Goal: Task Accomplishment & Management: Use online tool/utility

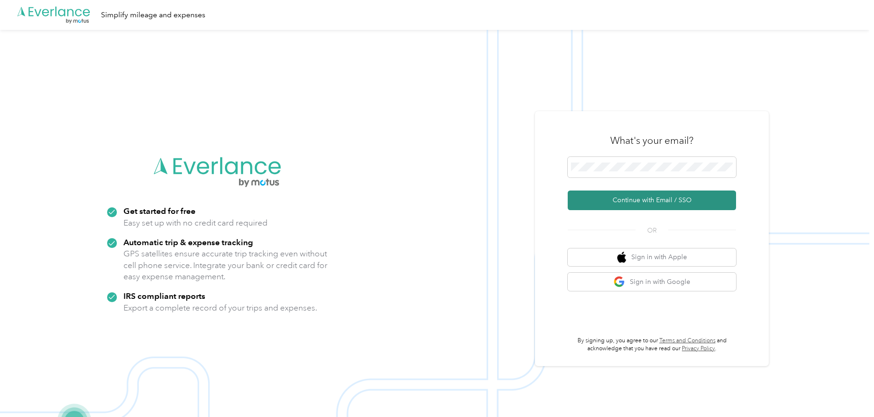
click at [640, 201] on button "Continue with Email / SSO" at bounding box center [651, 201] width 168 height 20
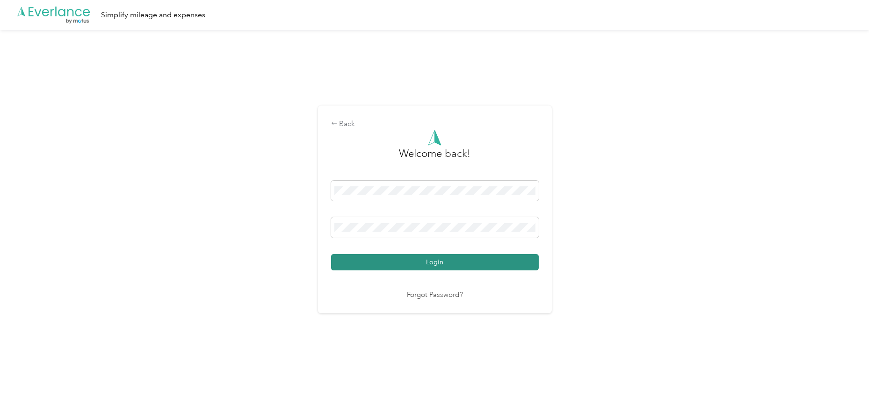
click at [437, 261] on button "Login" at bounding box center [435, 262] width 208 height 16
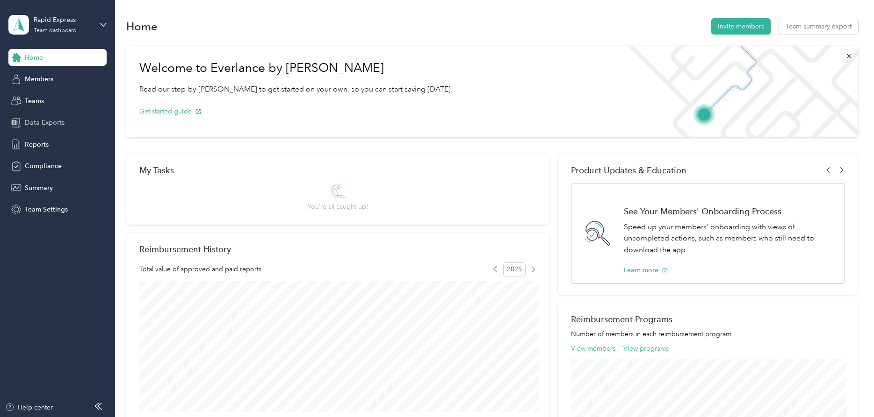
click at [32, 122] on span "Data Exports" at bounding box center [45, 123] width 40 height 10
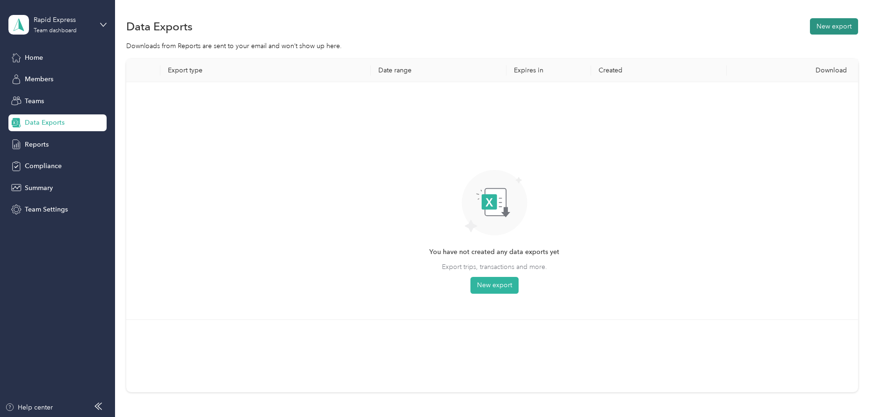
click at [840, 25] on button "New export" at bounding box center [833, 26] width 48 height 16
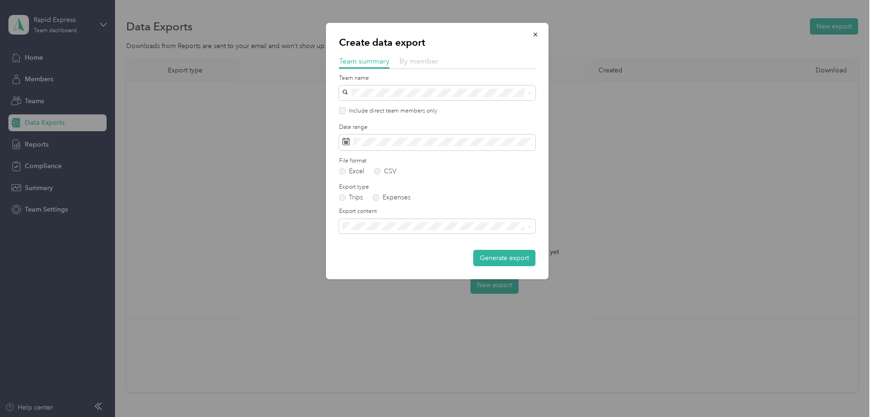
click at [417, 62] on span "By member" at bounding box center [418, 61] width 39 height 9
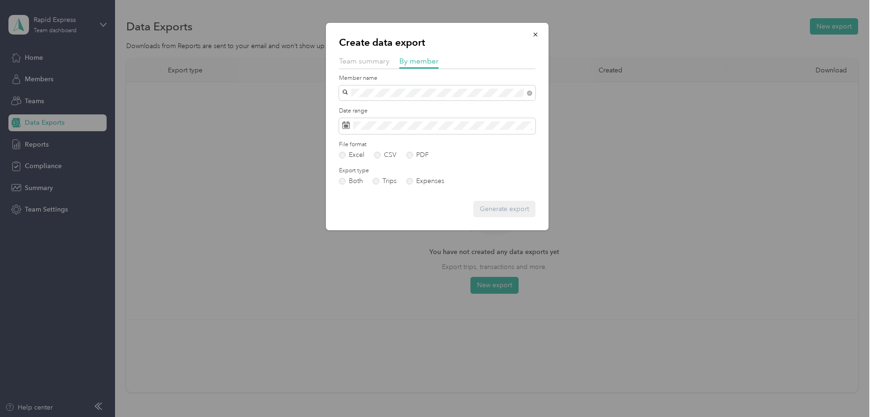
click at [363, 107] on span "[PERSON_NAME]" at bounding box center [371, 110] width 52 height 8
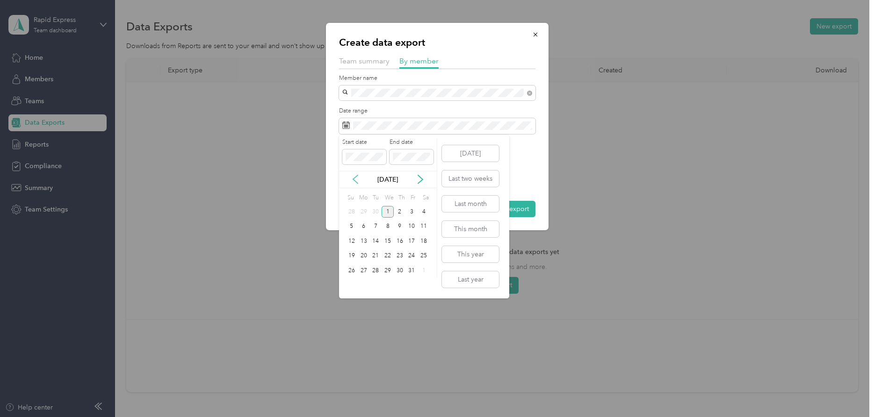
click at [356, 180] on icon at bounding box center [355, 179] width 9 height 9
click at [363, 211] on div "1" at bounding box center [364, 212] width 12 height 12
click at [375, 272] on div "30" at bounding box center [375, 271] width 12 height 12
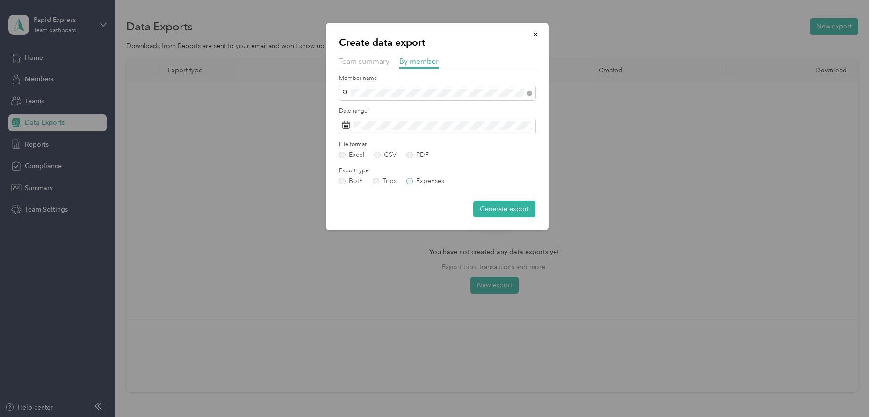
click at [413, 179] on label "Expenses" at bounding box center [425, 181] width 38 height 7
click at [501, 205] on button "Generate export" at bounding box center [504, 209] width 62 height 16
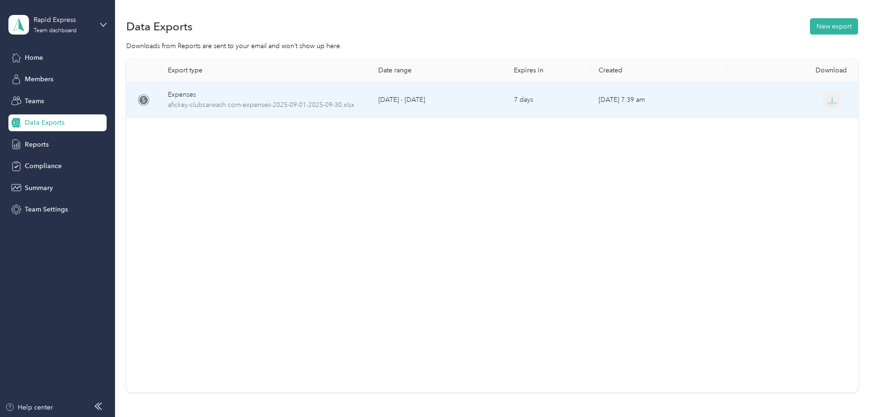
click at [831, 101] on icon "button" at bounding box center [831, 100] width 8 height 8
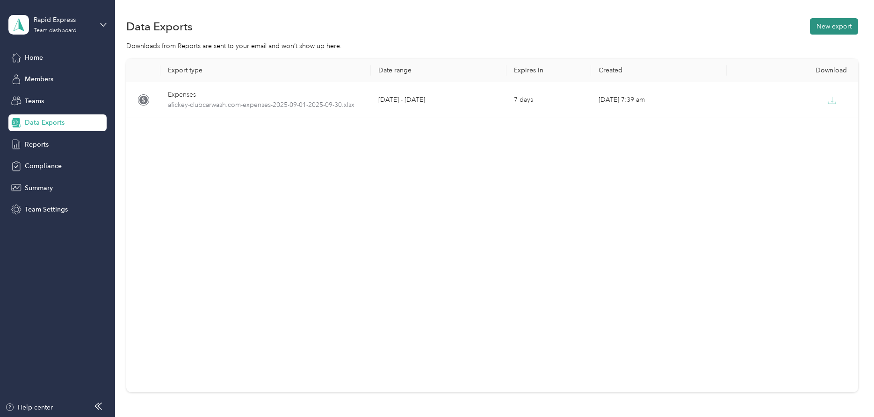
click at [834, 29] on button "New export" at bounding box center [833, 26] width 48 height 16
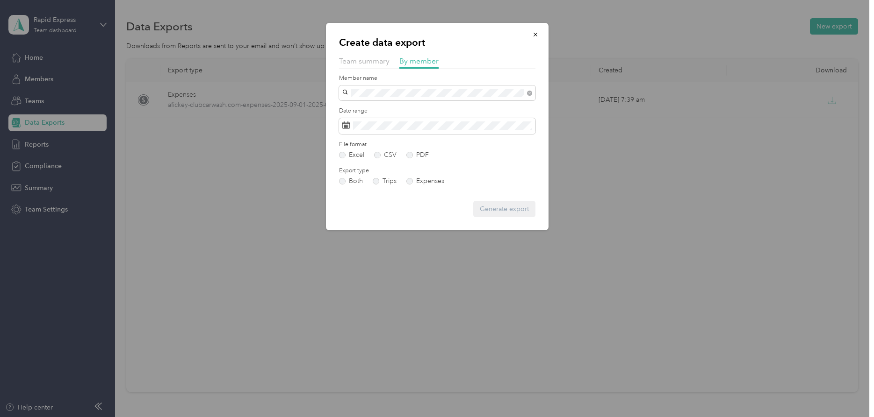
click at [360, 110] on span "[EMAIL_ADDRESS][DOMAIN_NAME]" at bounding box center [400, 110] width 110 height 8
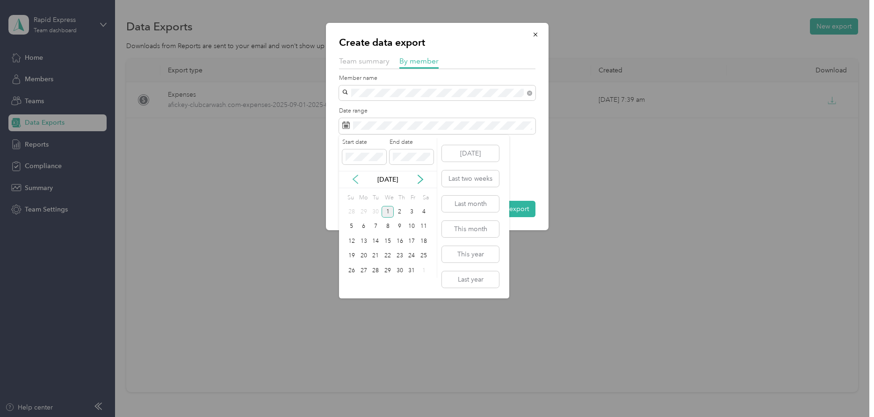
click at [355, 180] on icon at bounding box center [355, 179] width 9 height 9
drag, startPoint x: 363, startPoint y: 211, endPoint x: 365, endPoint y: 220, distance: 9.2
click at [363, 210] on div "1" at bounding box center [364, 212] width 12 height 12
click at [374, 270] on div "30" at bounding box center [375, 271] width 12 height 12
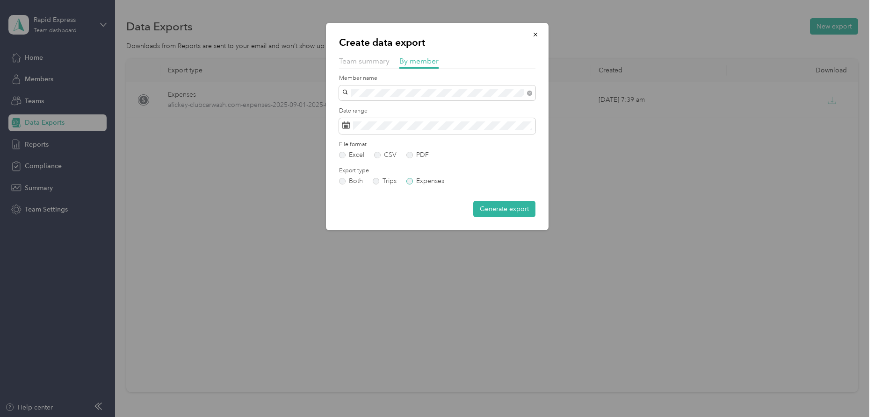
click at [423, 179] on label "Expenses" at bounding box center [425, 181] width 38 height 7
click at [502, 209] on button "Generate export" at bounding box center [504, 209] width 62 height 16
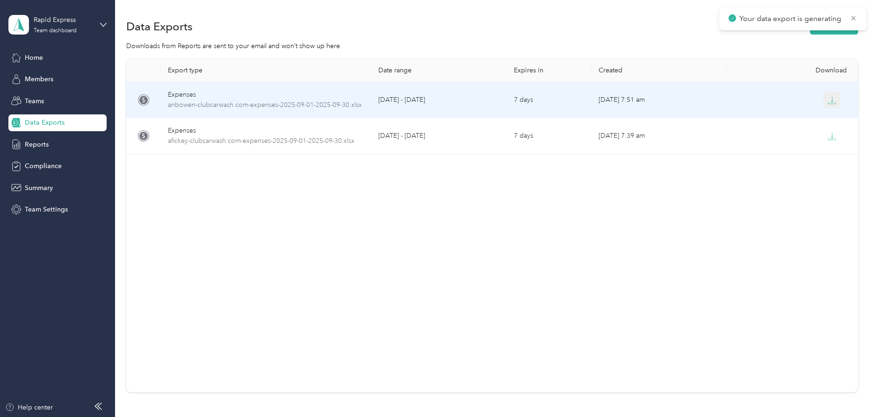
click at [831, 100] on icon "button" at bounding box center [831, 100] width 8 height 8
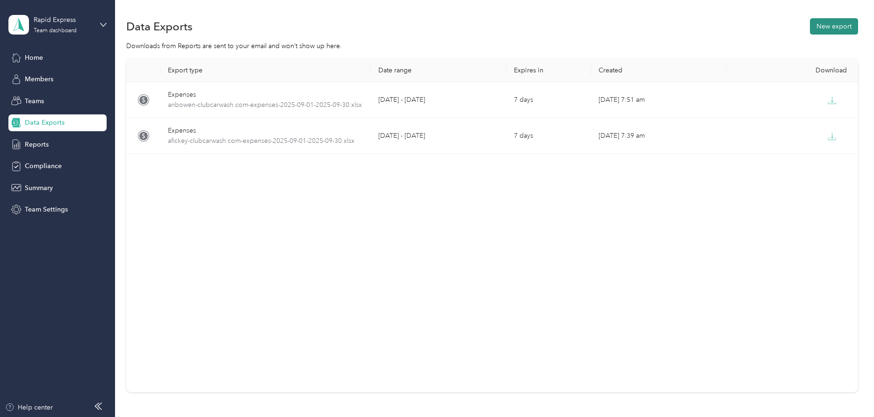
click at [833, 24] on button "New export" at bounding box center [833, 26] width 48 height 16
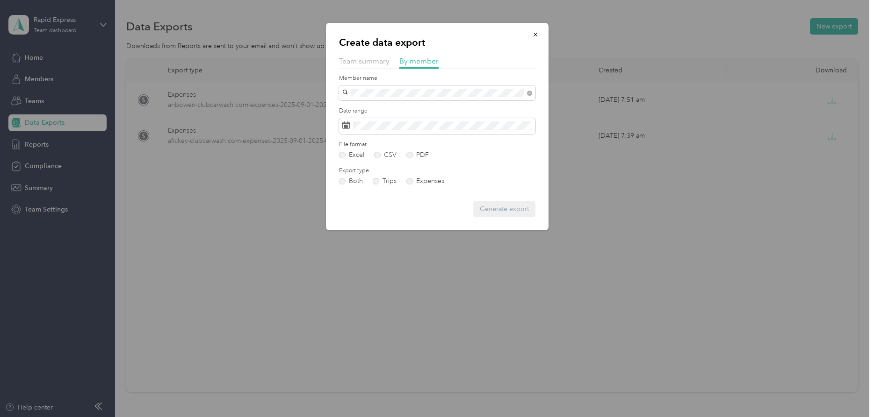
click at [361, 109] on span "[EMAIL_ADDRESS][DOMAIN_NAME]" at bounding box center [400, 108] width 110 height 8
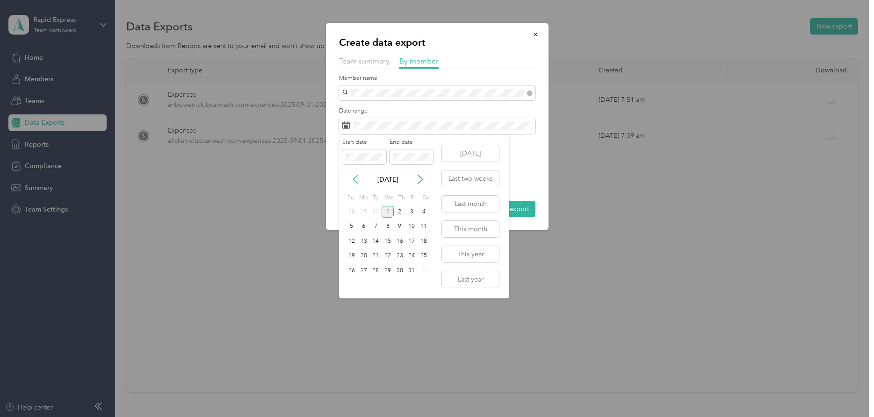
click at [356, 179] on icon at bounding box center [355, 179] width 9 height 9
click at [362, 212] on div "1" at bounding box center [364, 212] width 12 height 12
click at [376, 271] on div "30" at bounding box center [375, 271] width 12 height 12
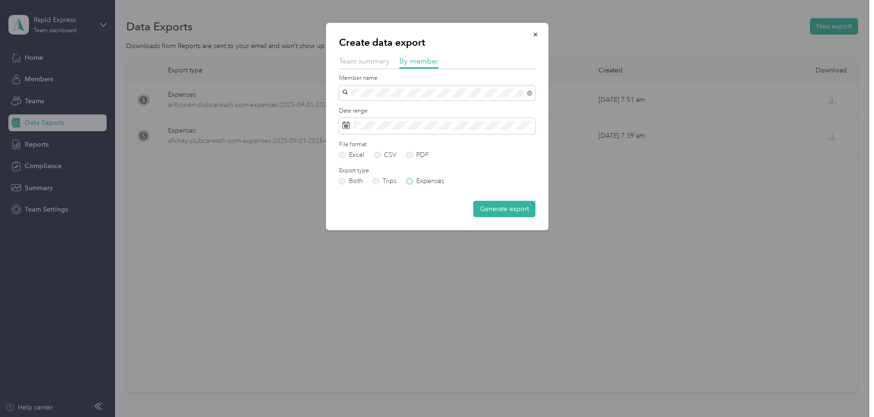
click at [415, 182] on label "Expenses" at bounding box center [425, 181] width 38 height 7
click at [491, 208] on button "Generate export" at bounding box center [504, 209] width 62 height 16
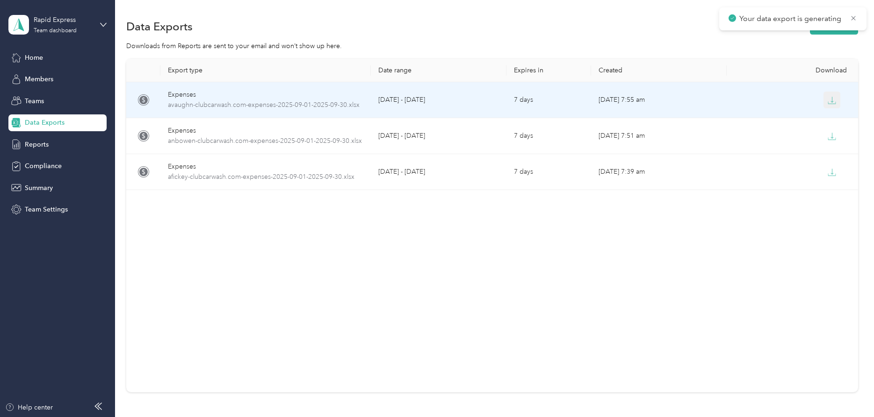
click at [834, 100] on icon "button" at bounding box center [831, 100] width 8 height 8
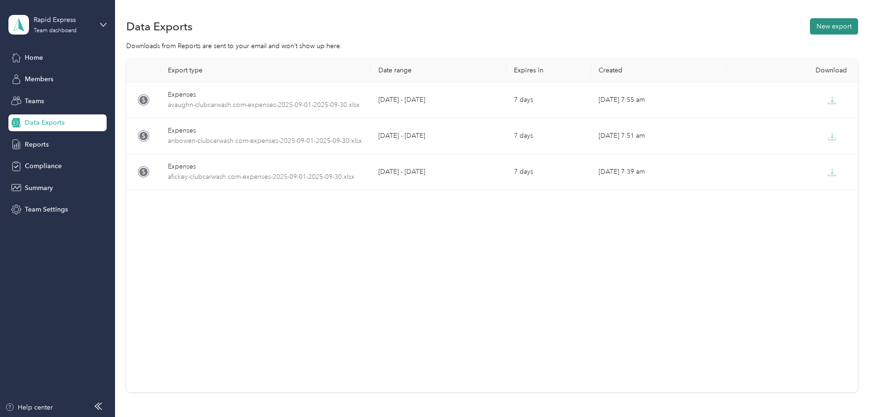
click at [832, 23] on button "New export" at bounding box center [833, 26] width 48 height 16
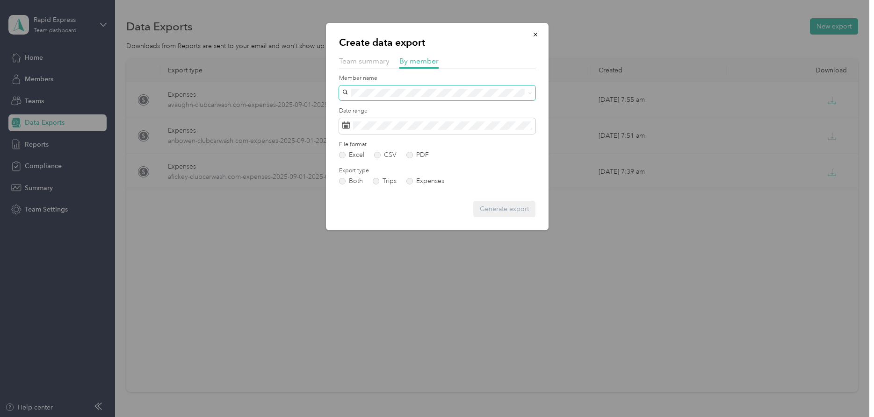
click at [371, 87] on span at bounding box center [437, 93] width 196 height 15
click at [368, 109] on span "[PERSON_NAME]" at bounding box center [371, 110] width 52 height 8
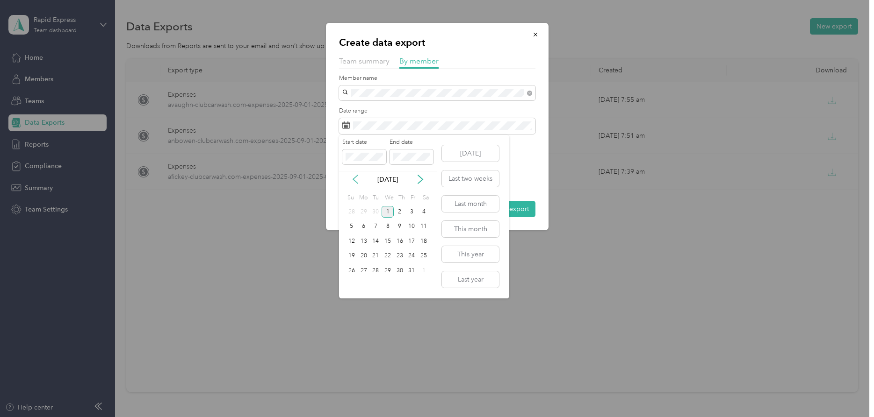
click at [358, 181] on icon at bounding box center [355, 179] width 9 height 9
click at [365, 211] on div "1" at bounding box center [364, 212] width 12 height 12
click at [378, 269] on div "30" at bounding box center [375, 271] width 12 height 12
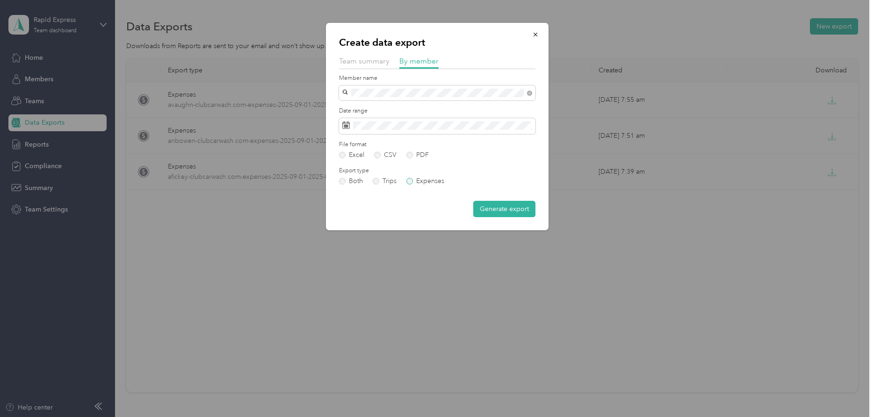
click at [431, 181] on label "Expenses" at bounding box center [425, 181] width 38 height 7
click at [494, 207] on button "Generate export" at bounding box center [504, 209] width 62 height 16
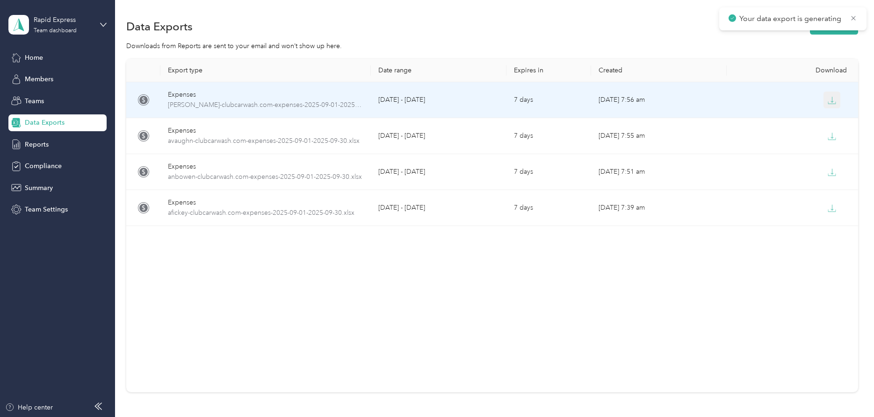
click at [832, 100] on icon "button" at bounding box center [831, 100] width 8 height 8
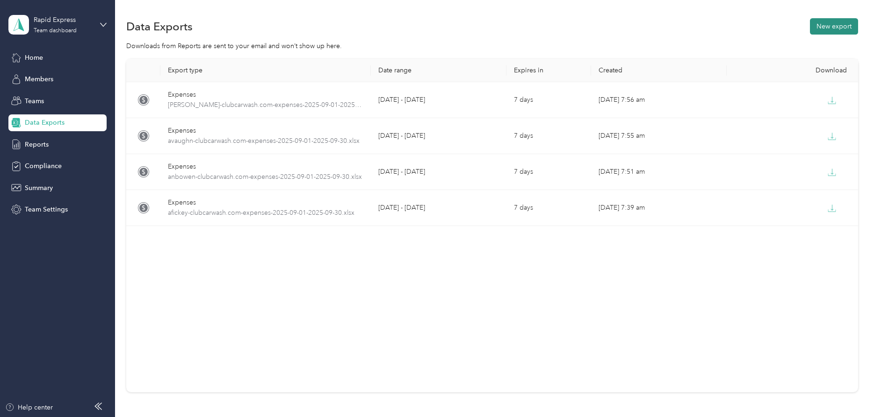
click at [841, 23] on button "New export" at bounding box center [833, 26] width 48 height 16
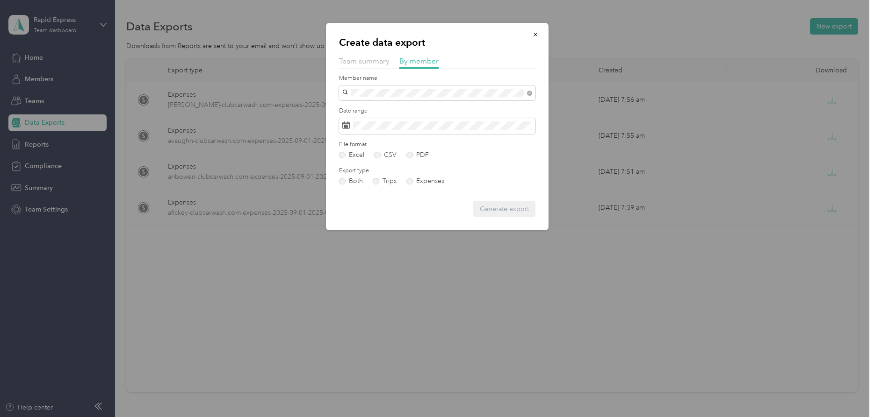
click at [365, 108] on span "[PERSON_NAME]" at bounding box center [371, 108] width 52 height 8
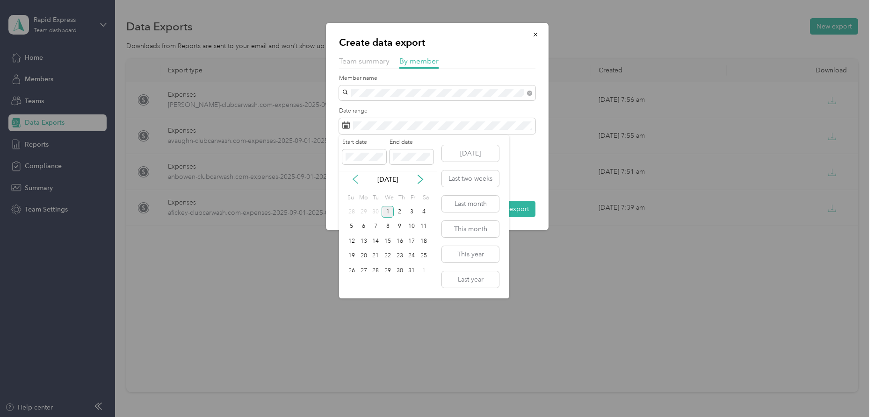
click at [354, 179] on icon at bounding box center [355, 180] width 5 height 8
click at [363, 210] on div "1" at bounding box center [364, 212] width 12 height 12
click at [375, 270] on div "30" at bounding box center [375, 271] width 12 height 12
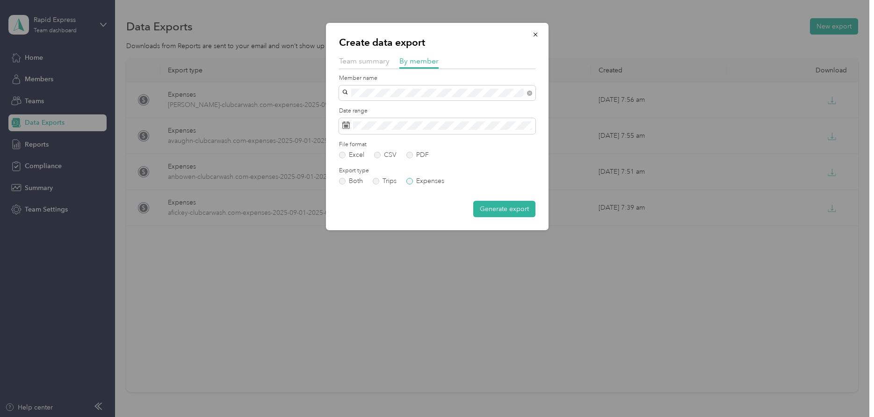
click at [422, 180] on label "Expenses" at bounding box center [425, 181] width 38 height 7
click at [498, 208] on button "Generate export" at bounding box center [504, 209] width 62 height 16
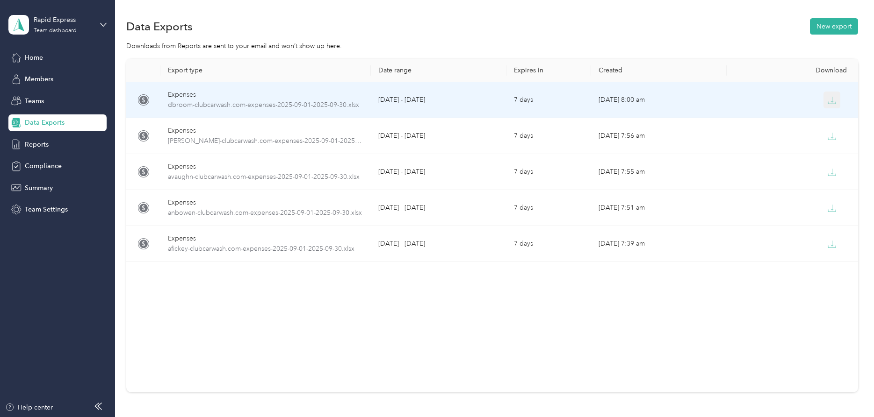
click at [831, 98] on icon "button" at bounding box center [831, 100] width 8 height 8
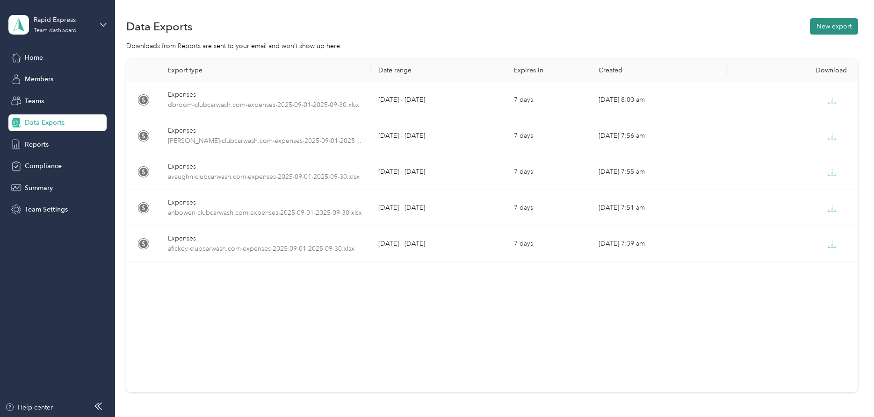
click at [836, 26] on button "New export" at bounding box center [833, 26] width 48 height 16
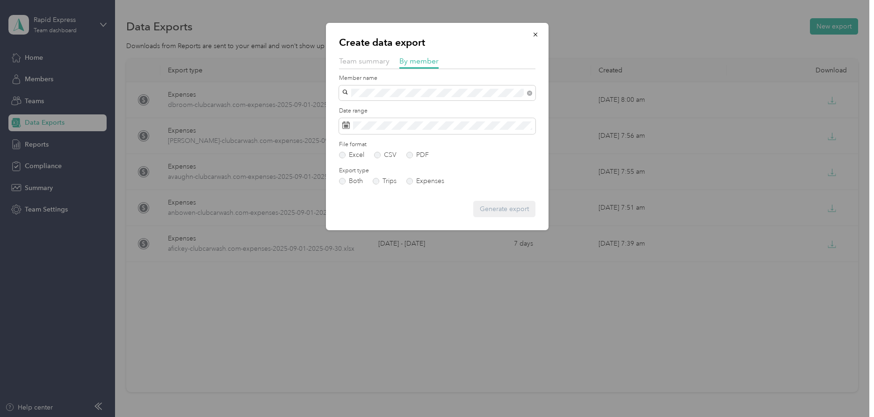
click at [417, 105] on div "[EMAIL_ADDRESS][DOMAIN_NAME]" at bounding box center [436, 109] width 183 height 10
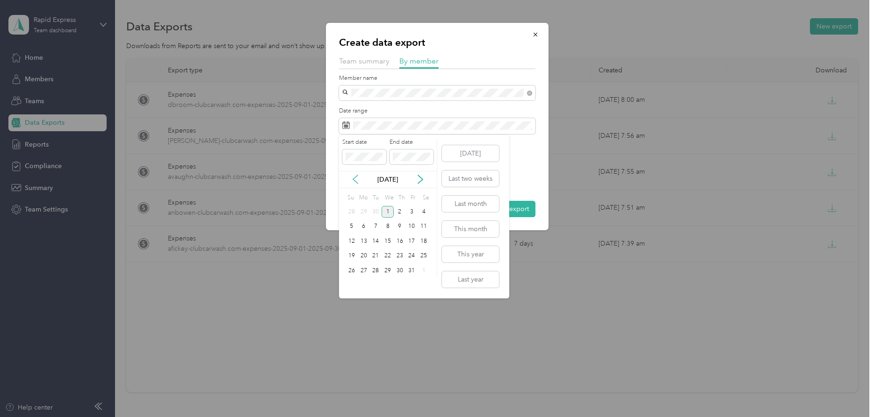
click at [356, 178] on icon at bounding box center [355, 179] width 9 height 9
click at [364, 212] on div "1" at bounding box center [364, 212] width 12 height 12
click at [379, 268] on div "30" at bounding box center [375, 271] width 12 height 12
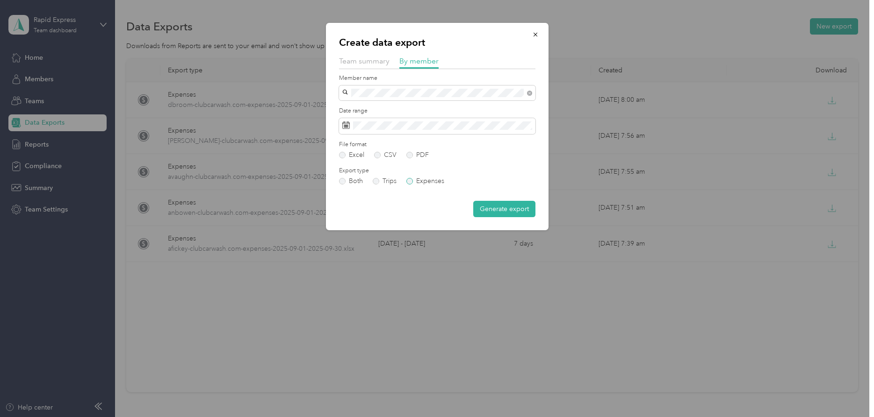
click at [412, 179] on label "Expenses" at bounding box center [425, 181] width 38 height 7
click at [502, 209] on button "Generate export" at bounding box center [504, 209] width 62 height 16
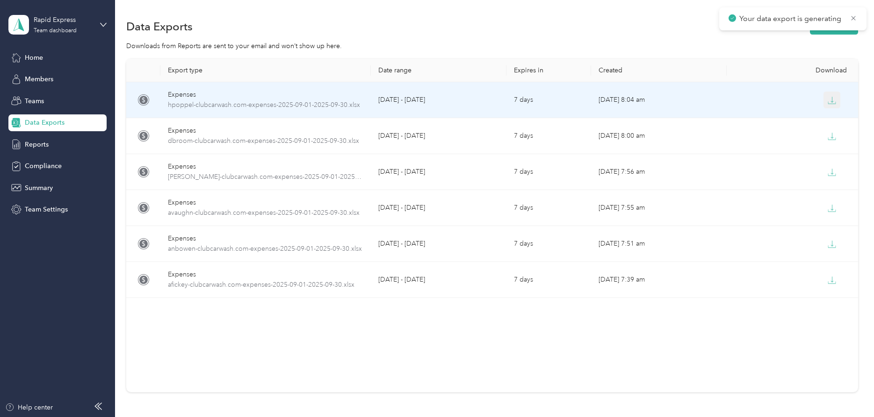
click at [831, 100] on icon "button" at bounding box center [831, 100] width 8 height 8
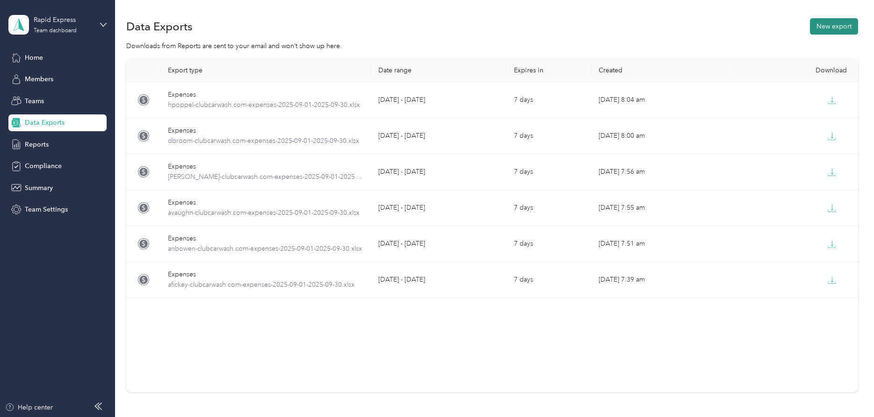
click at [831, 25] on button "New export" at bounding box center [833, 26] width 48 height 16
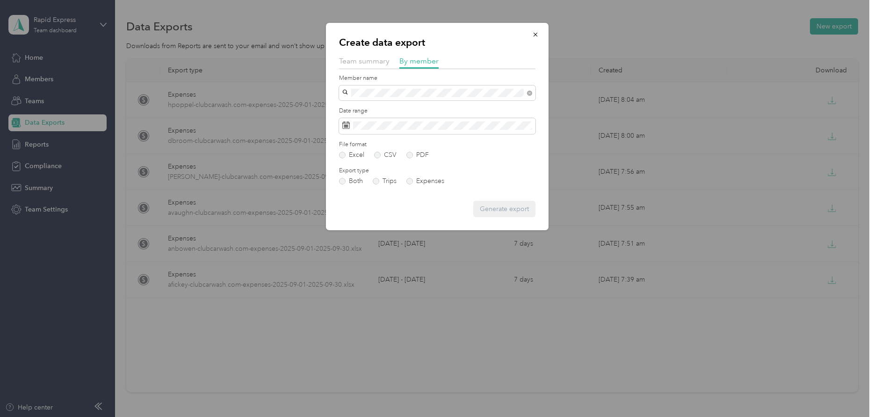
click at [384, 107] on span "[EMAIL_ADDRESS][DOMAIN_NAME]" at bounding box center [400, 109] width 110 height 8
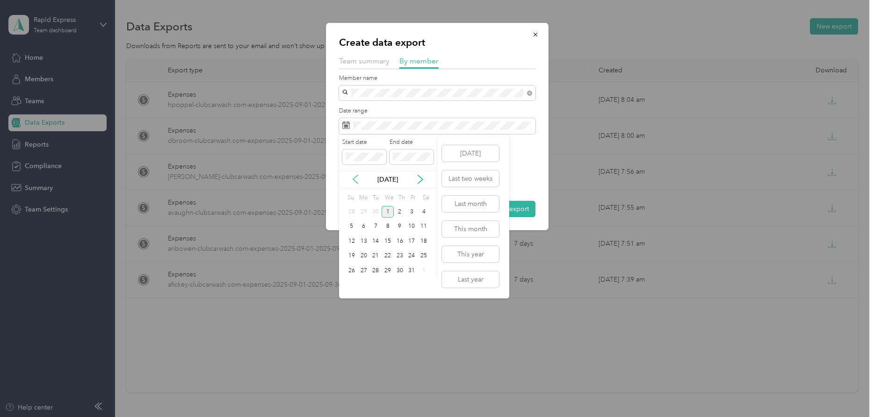
click at [354, 177] on icon at bounding box center [355, 179] width 9 height 9
click at [366, 211] on div "1" at bounding box center [364, 212] width 12 height 12
click at [374, 269] on div "30" at bounding box center [375, 271] width 12 height 12
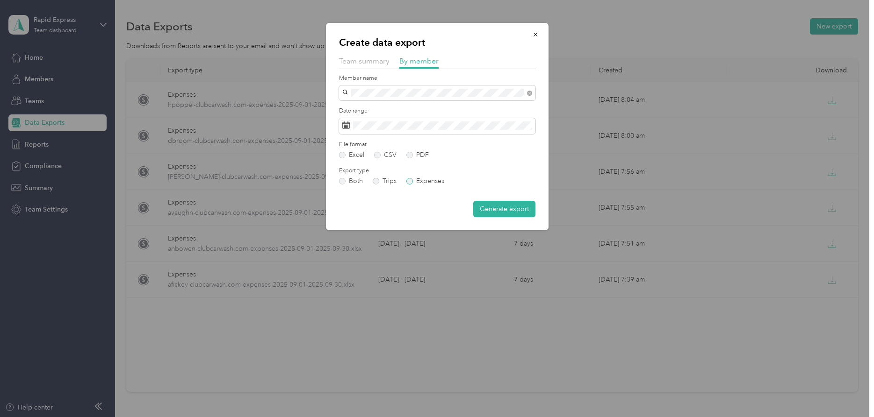
click at [439, 179] on label "Expenses" at bounding box center [425, 181] width 38 height 7
click at [497, 208] on button "Generate export" at bounding box center [504, 209] width 62 height 16
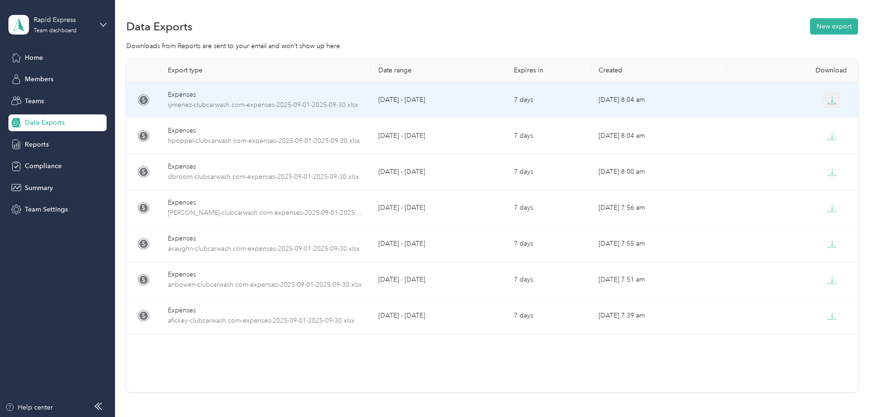
click at [831, 100] on icon "button" at bounding box center [831, 100] width 8 height 8
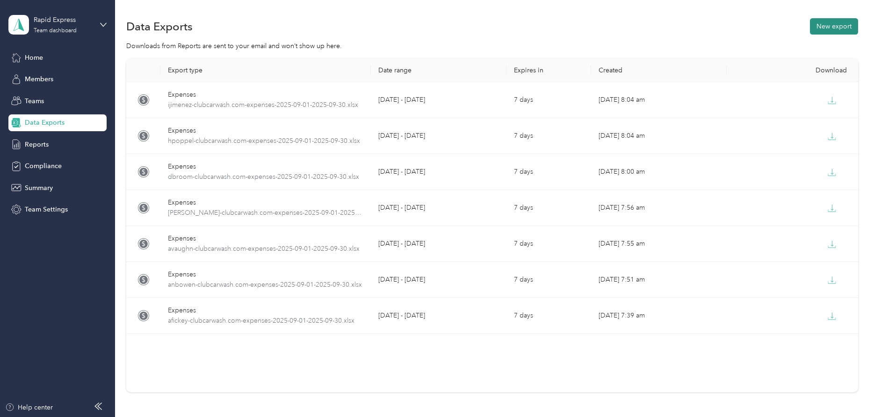
click at [837, 25] on button "New export" at bounding box center [833, 26] width 48 height 16
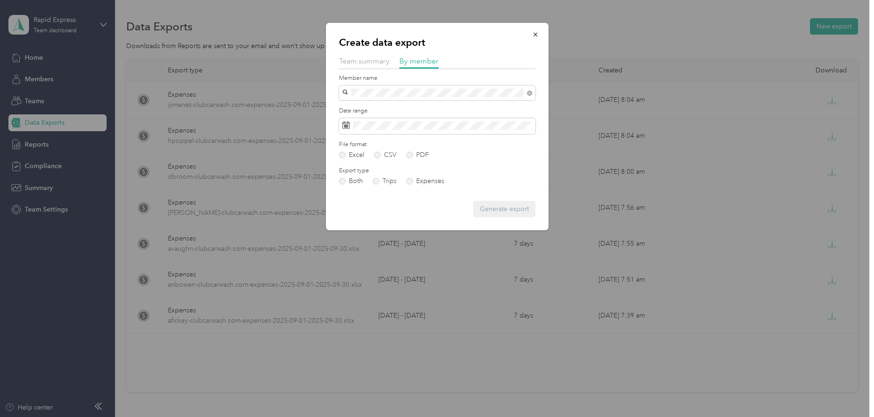
click at [357, 108] on span "[EMAIL_ADDRESS][DOMAIN_NAME]" at bounding box center [400, 109] width 110 height 8
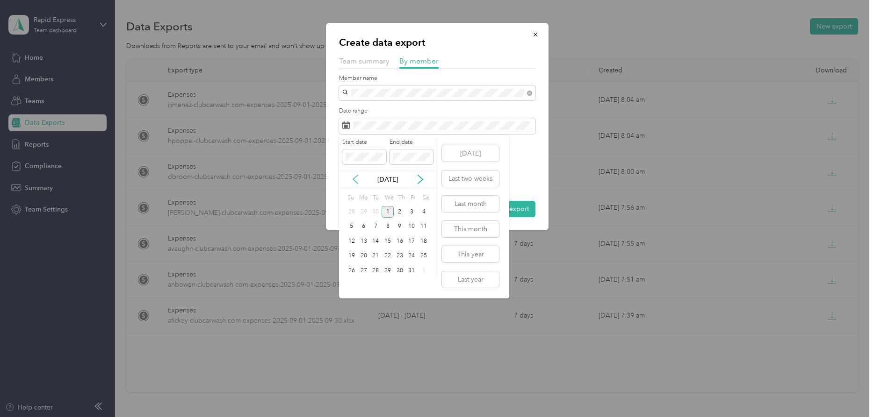
click at [355, 177] on icon at bounding box center [355, 179] width 9 height 9
click at [364, 212] on div "1" at bounding box center [364, 212] width 12 height 12
click at [373, 270] on div "30" at bounding box center [375, 271] width 12 height 12
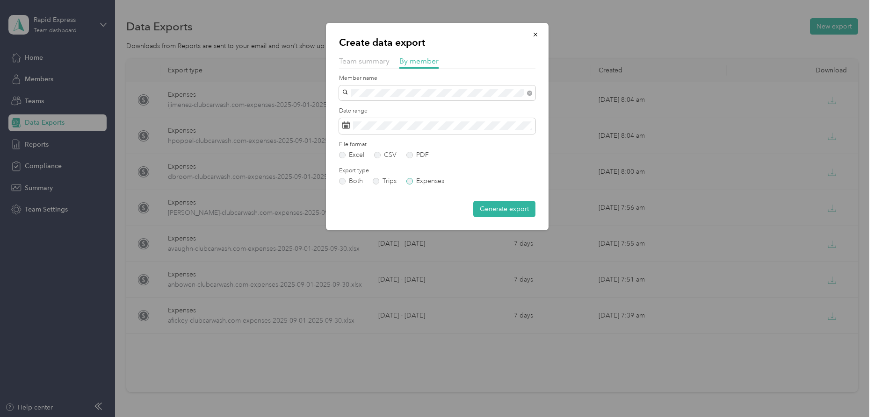
click at [430, 178] on label "Expenses" at bounding box center [425, 181] width 38 height 7
click at [495, 207] on button "Generate export" at bounding box center [504, 209] width 62 height 16
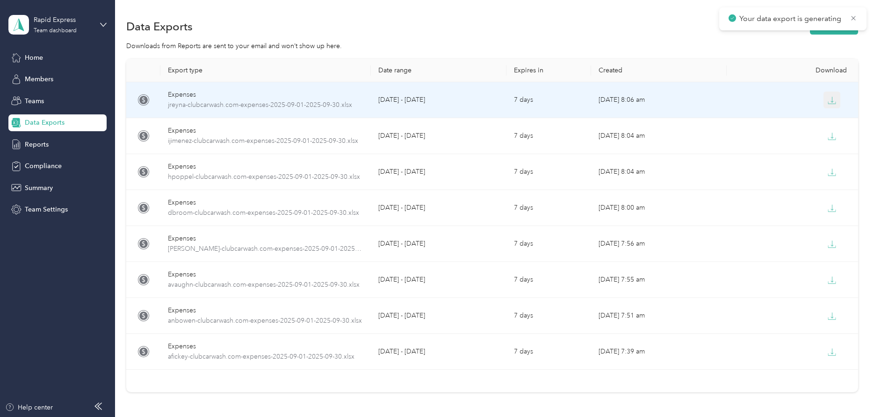
click at [832, 101] on icon "button" at bounding box center [831, 100] width 8 height 8
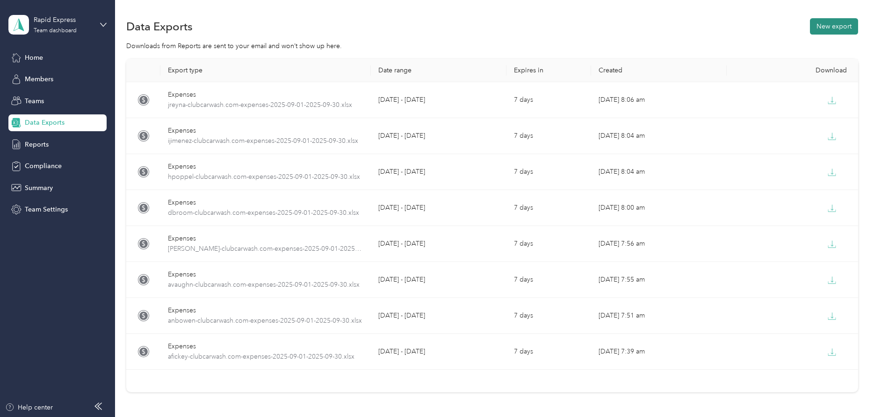
click at [833, 27] on button "New export" at bounding box center [833, 26] width 48 height 16
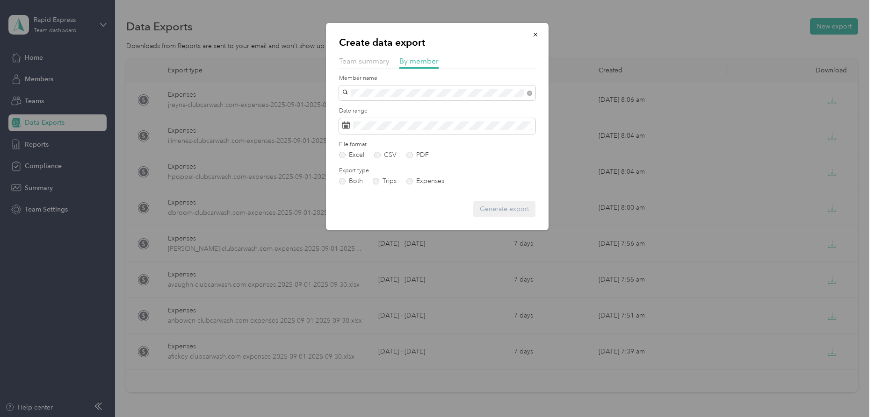
click at [362, 113] on li "[PERSON_NAME]" at bounding box center [437, 109] width 196 height 16
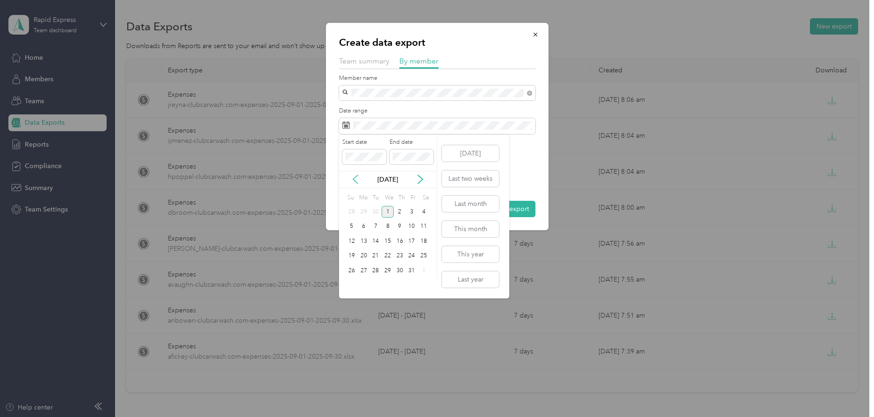
click at [355, 181] on icon at bounding box center [355, 179] width 9 height 9
click at [363, 212] on div "1" at bounding box center [364, 212] width 12 height 12
click at [376, 270] on div "30" at bounding box center [375, 271] width 12 height 12
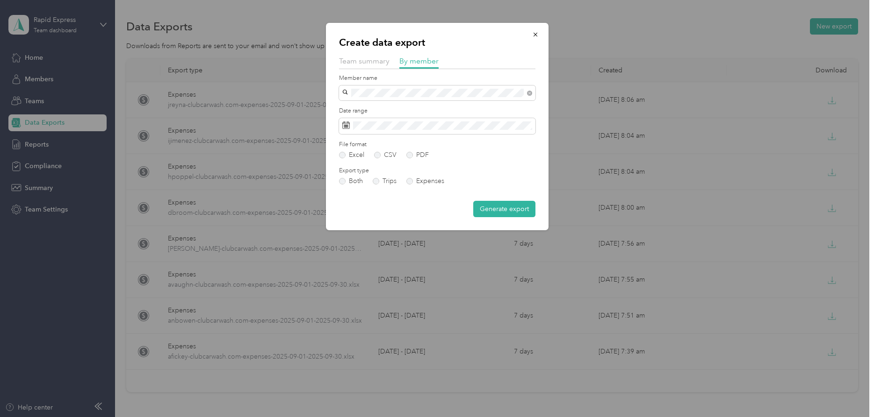
click at [421, 176] on div "Export type Both Trips Expenses" at bounding box center [437, 176] width 196 height 18
click at [429, 181] on label "Expenses" at bounding box center [425, 181] width 38 height 7
click at [497, 206] on button "Generate export" at bounding box center [504, 209] width 62 height 16
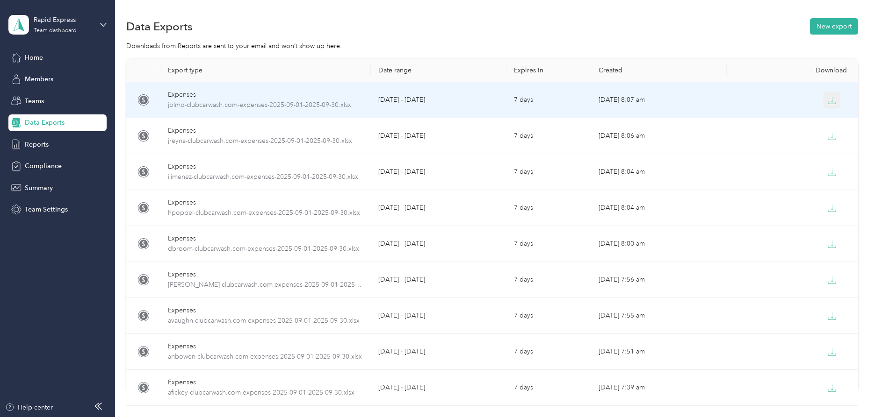
click at [831, 103] on icon "button" at bounding box center [831, 100] width 8 height 8
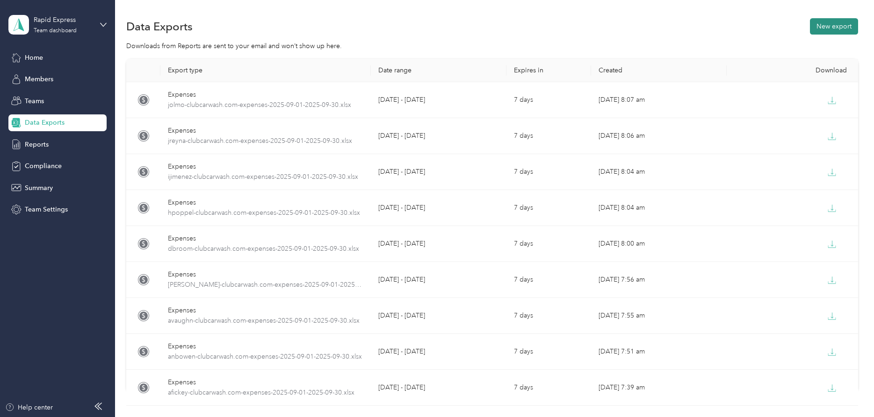
click at [835, 26] on button "New export" at bounding box center [833, 26] width 48 height 16
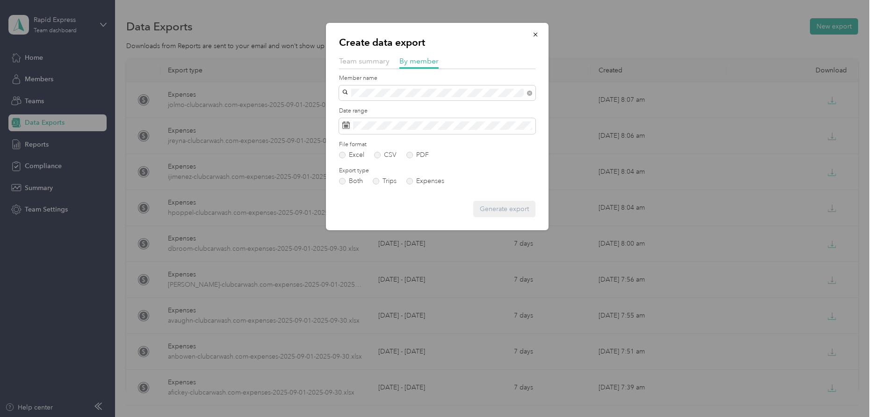
click at [369, 140] on span "[EMAIL_ADDRESS][DOMAIN_NAME]" at bounding box center [400, 142] width 110 height 8
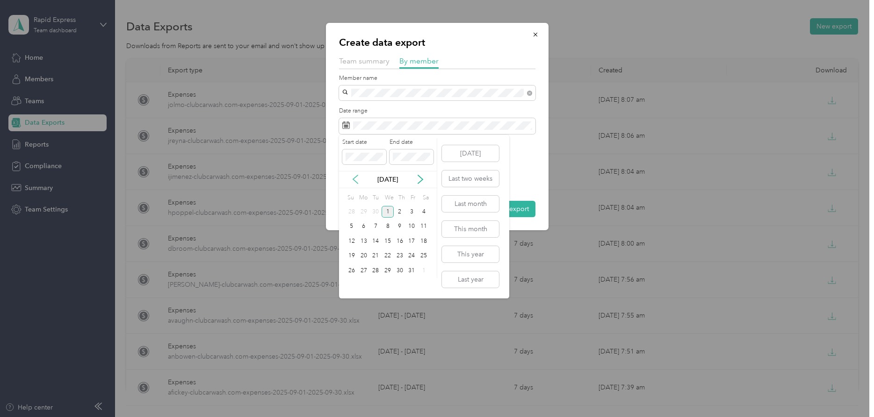
click at [356, 178] on icon at bounding box center [355, 179] width 9 height 9
click at [364, 211] on div "1" at bounding box center [364, 212] width 12 height 12
click at [374, 272] on div "30" at bounding box center [375, 271] width 12 height 12
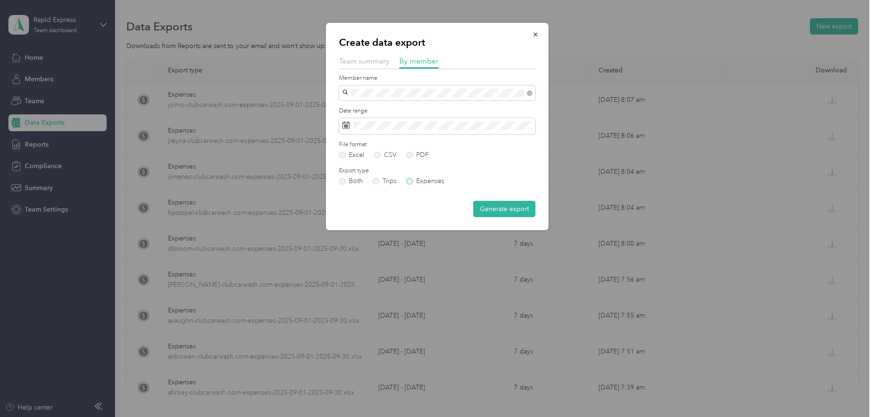
click at [408, 183] on label "Expenses" at bounding box center [425, 181] width 38 height 7
click at [486, 208] on button "Generate export" at bounding box center [504, 209] width 62 height 16
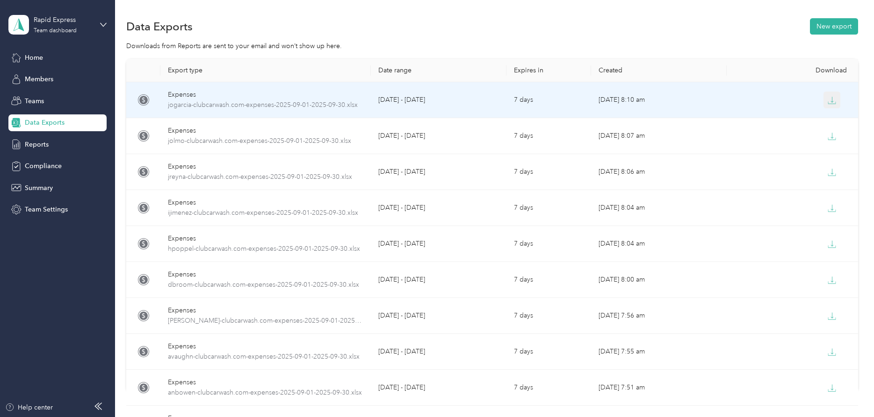
click at [831, 100] on icon "button" at bounding box center [831, 100] width 8 height 8
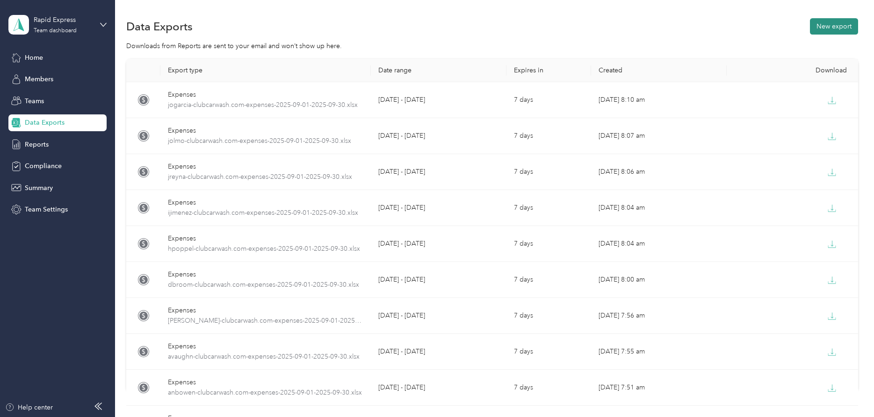
click at [844, 27] on button "New export" at bounding box center [833, 26] width 48 height 16
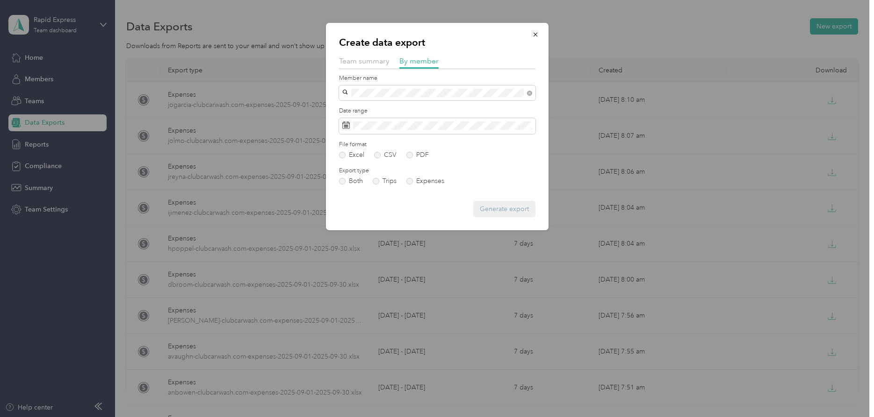
click at [358, 107] on span "[PERSON_NAME]" at bounding box center [371, 110] width 52 height 8
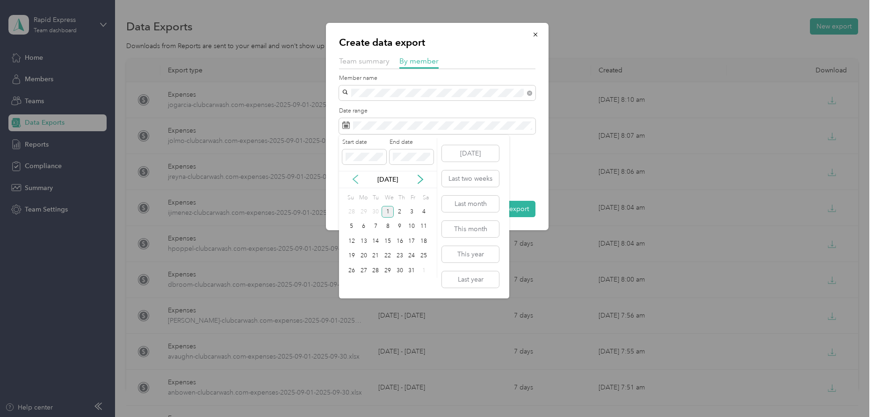
click at [357, 178] on icon at bounding box center [355, 179] width 9 height 9
click at [363, 211] on div "1" at bounding box center [364, 212] width 12 height 12
click at [376, 267] on div "30" at bounding box center [375, 271] width 12 height 12
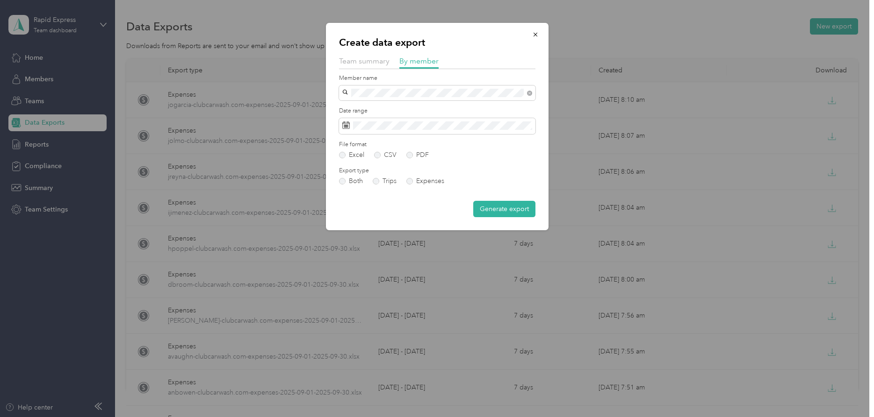
click at [417, 176] on div "Export type Both Trips Expenses" at bounding box center [437, 176] width 196 height 18
drag, startPoint x: 412, startPoint y: 180, endPoint x: 423, endPoint y: 183, distance: 10.7
click at [412, 180] on label "Expenses" at bounding box center [425, 181] width 38 height 7
click at [500, 211] on button "Generate export" at bounding box center [504, 209] width 62 height 16
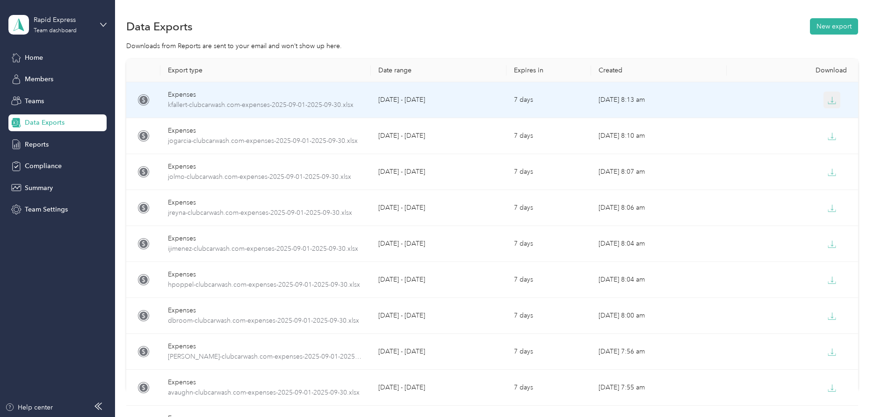
click at [831, 100] on icon "button" at bounding box center [831, 100] width 8 height 8
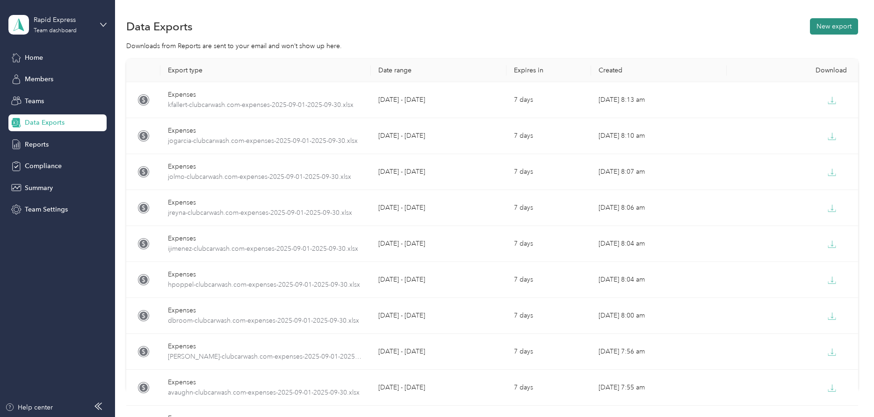
click at [835, 26] on button "New export" at bounding box center [833, 26] width 48 height 16
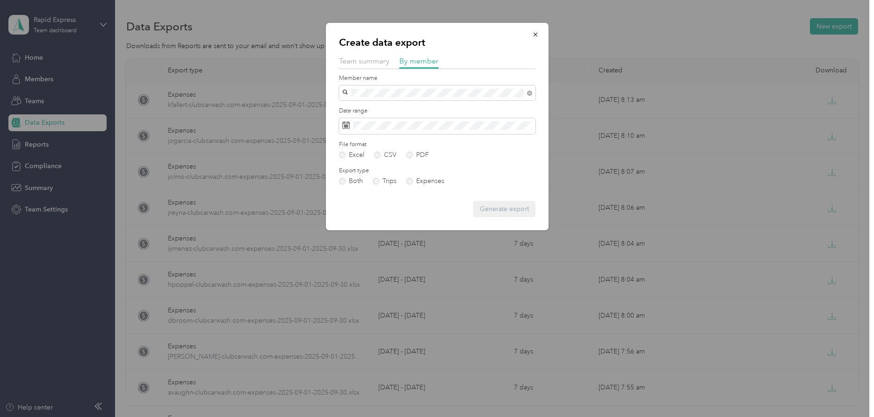
click at [360, 107] on span "[EMAIL_ADDRESS][DOMAIN_NAME]" at bounding box center [400, 110] width 110 height 8
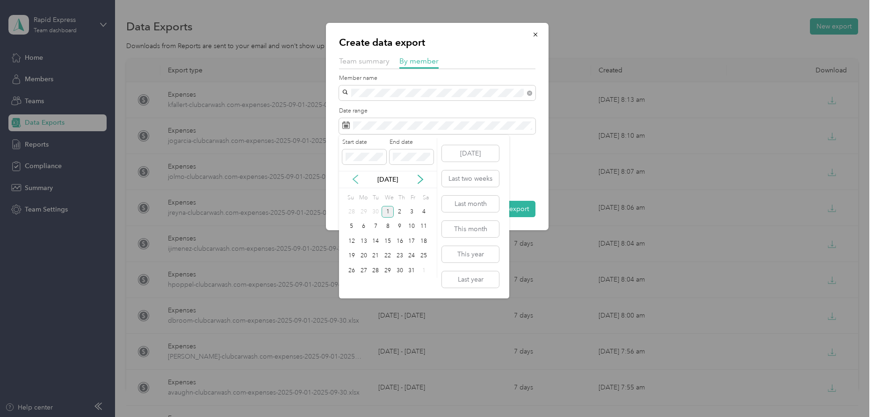
click at [355, 179] on icon at bounding box center [355, 179] width 9 height 9
drag, startPoint x: 362, startPoint y: 211, endPoint x: 372, endPoint y: 202, distance: 12.9
click at [361, 211] on div "1" at bounding box center [364, 212] width 12 height 12
click at [374, 272] on div "30" at bounding box center [375, 271] width 12 height 12
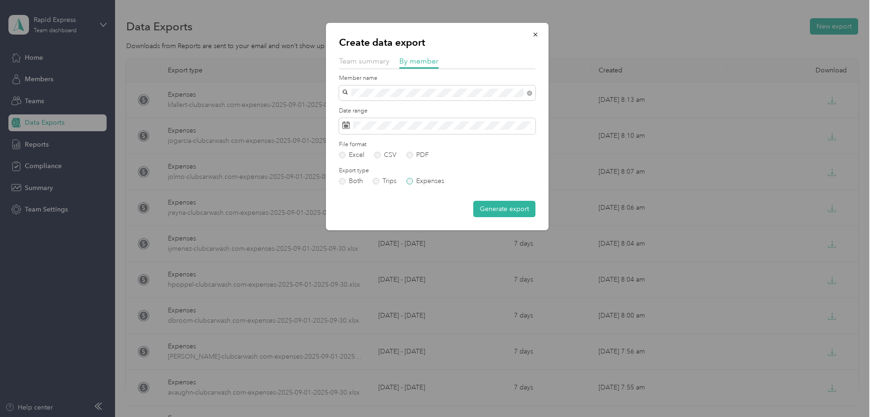
click at [422, 182] on label "Expenses" at bounding box center [425, 181] width 38 height 7
click at [492, 208] on button "Generate export" at bounding box center [504, 209] width 62 height 16
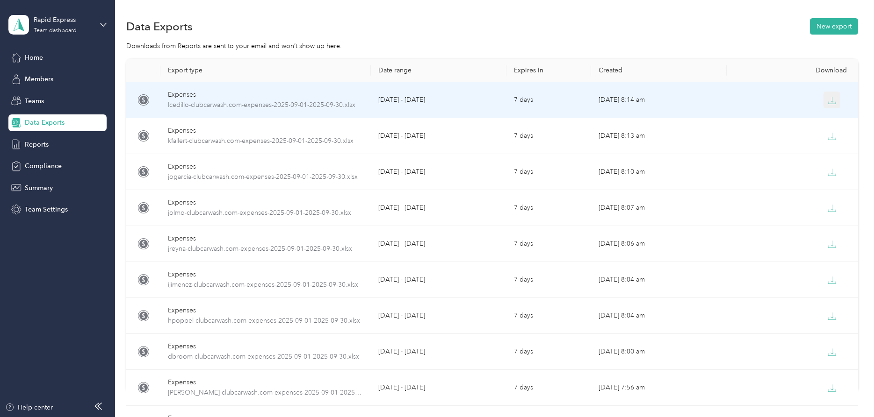
click at [833, 100] on icon "button" at bounding box center [831, 100] width 8 height 8
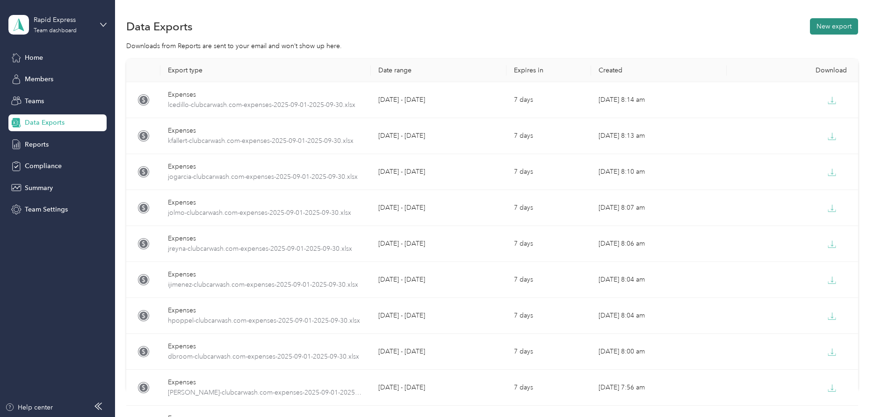
click at [832, 25] on button "New export" at bounding box center [833, 26] width 48 height 16
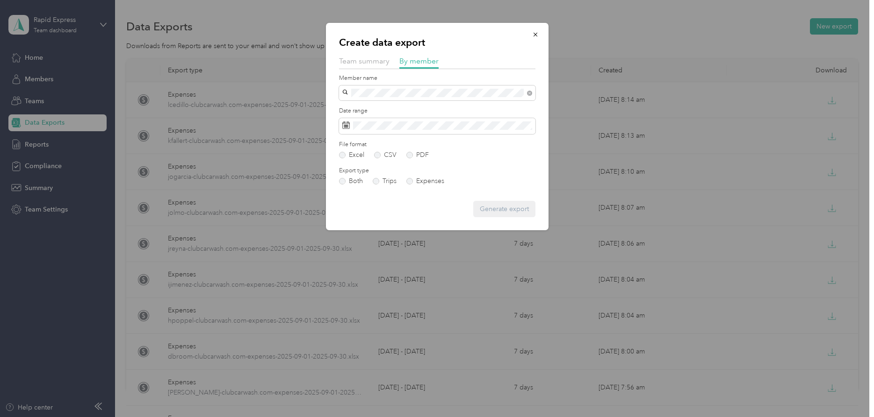
click at [350, 109] on span "[PERSON_NAME]" at bounding box center [371, 110] width 52 height 8
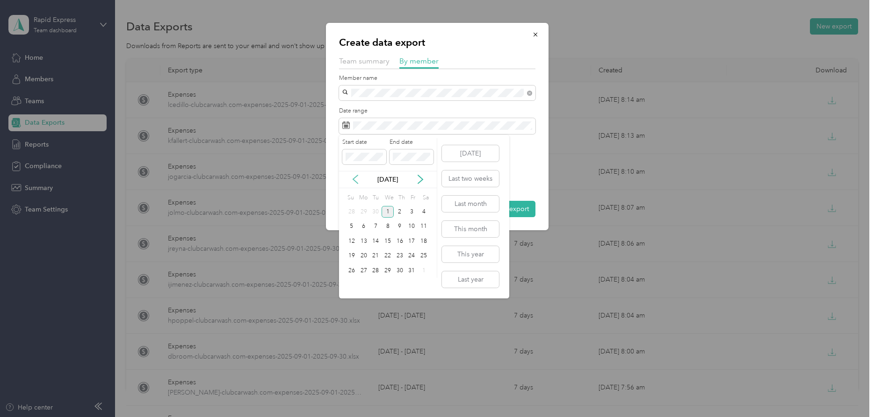
click at [357, 180] on icon at bounding box center [355, 179] width 9 height 9
click at [363, 211] on div "1" at bounding box center [364, 212] width 12 height 12
click at [375, 272] on div "30" at bounding box center [375, 271] width 12 height 12
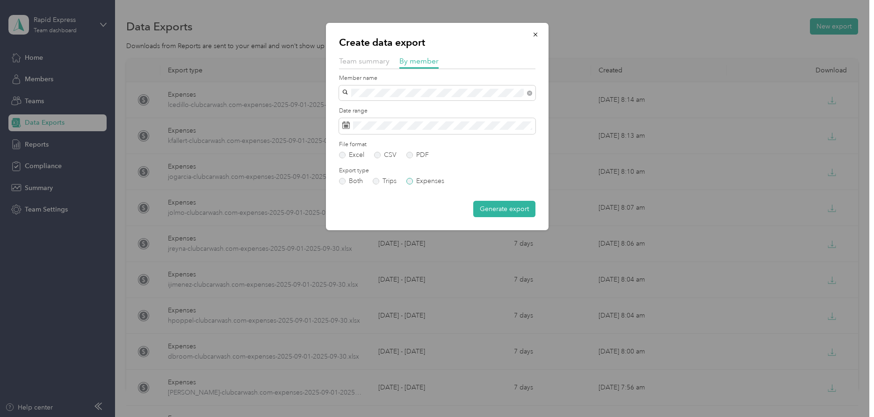
click at [412, 179] on label "Expenses" at bounding box center [425, 181] width 38 height 7
click at [504, 210] on button "Generate export" at bounding box center [504, 209] width 62 height 16
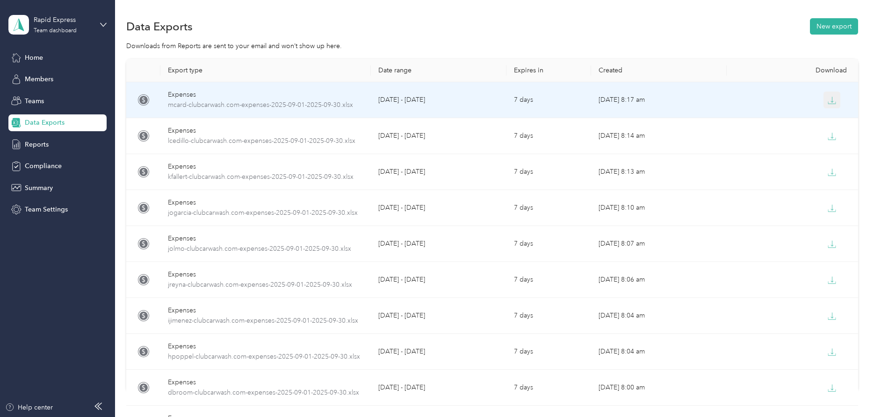
click at [830, 101] on icon "button" at bounding box center [831, 100] width 8 height 8
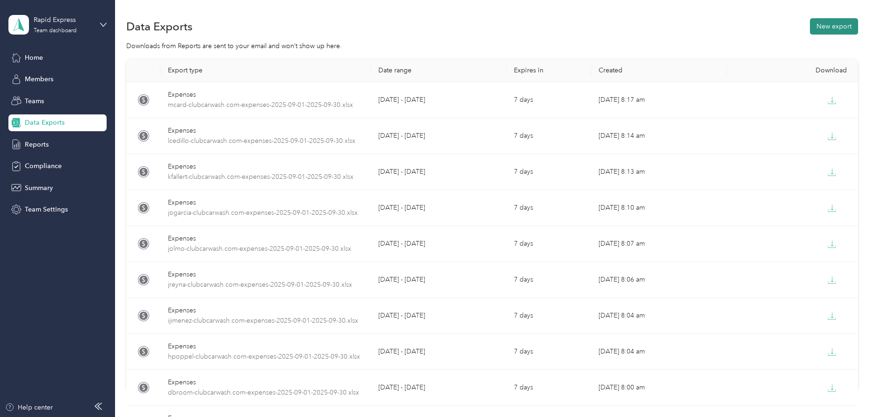
click at [836, 27] on button "New export" at bounding box center [833, 26] width 48 height 16
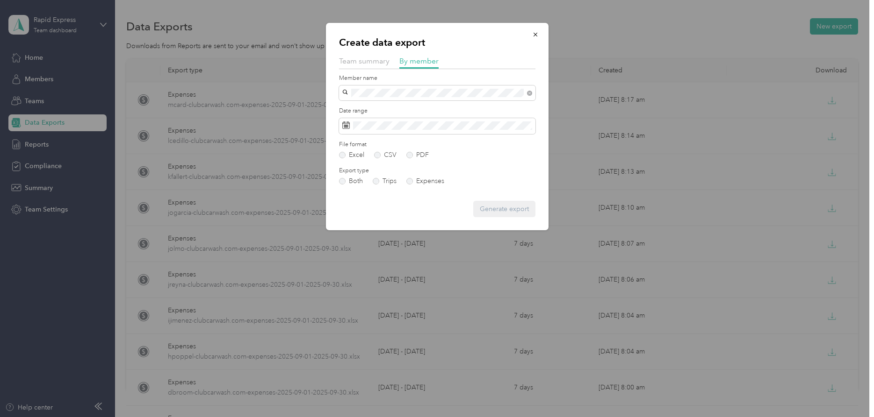
click at [360, 142] on span "[PERSON_NAME]" at bounding box center [371, 142] width 52 height 8
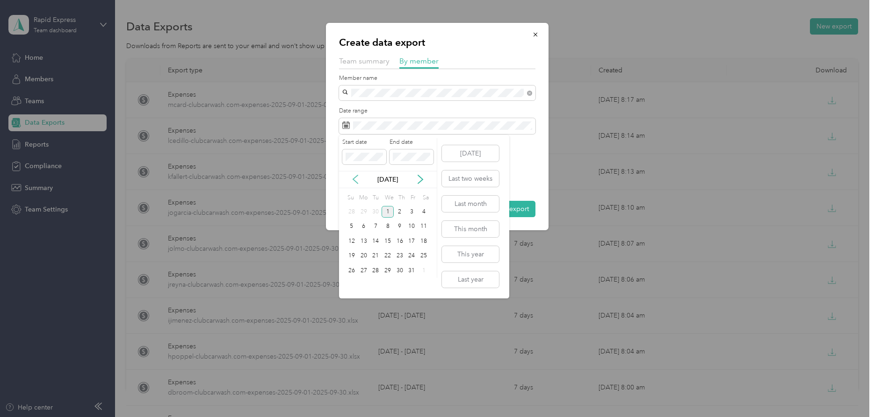
click at [357, 177] on icon at bounding box center [355, 179] width 9 height 9
click at [365, 213] on div "1" at bounding box center [364, 212] width 12 height 12
click at [374, 270] on div "30" at bounding box center [375, 271] width 12 height 12
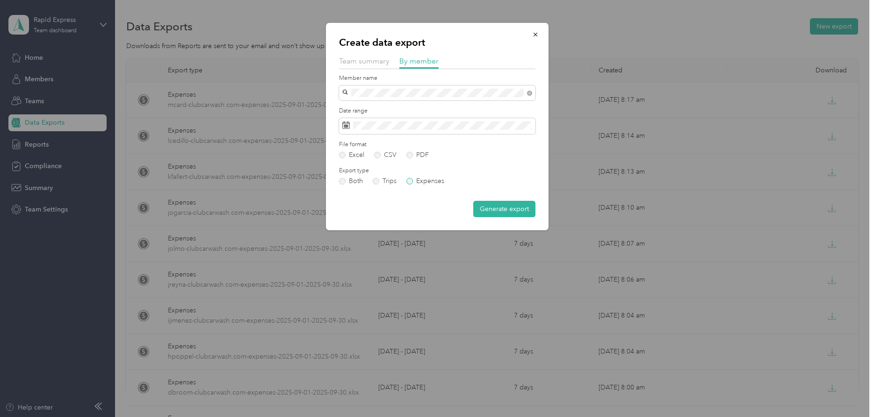
click at [423, 181] on label "Expenses" at bounding box center [425, 181] width 38 height 7
click at [500, 209] on button "Generate export" at bounding box center [504, 209] width 62 height 16
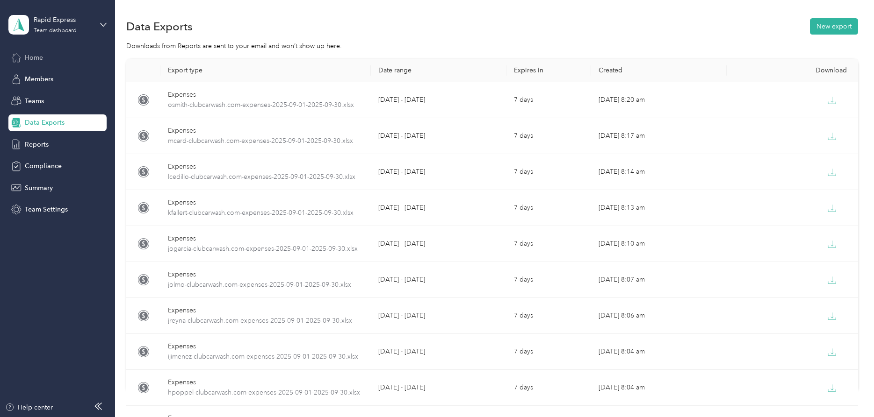
click at [28, 57] on span "Home" at bounding box center [34, 58] width 18 height 10
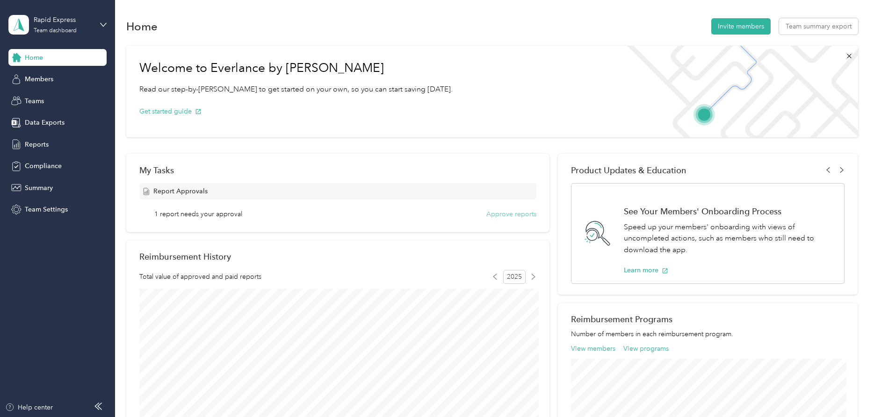
click at [515, 215] on button "Approve reports" at bounding box center [511, 214] width 50 height 10
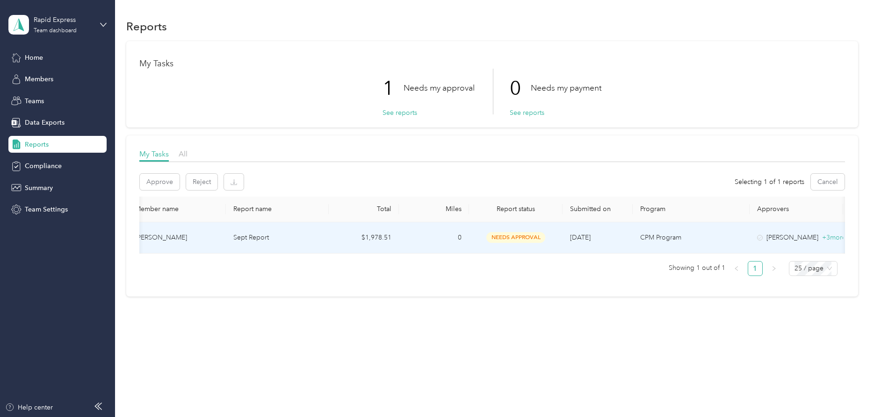
scroll to position [0, 67]
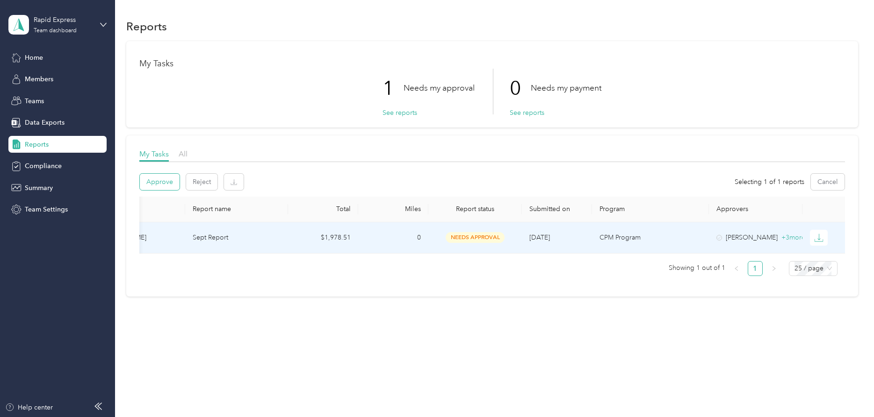
click at [156, 181] on button "Approve" at bounding box center [160, 182] width 40 height 16
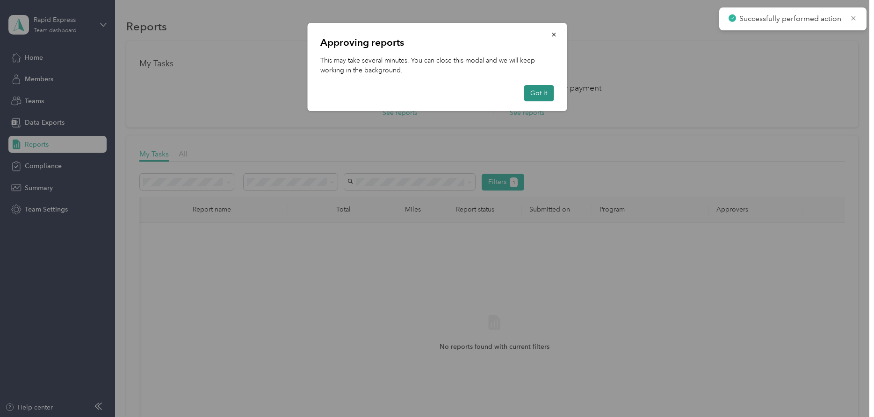
click at [535, 92] on button "Got it" at bounding box center [538, 93] width 30 height 16
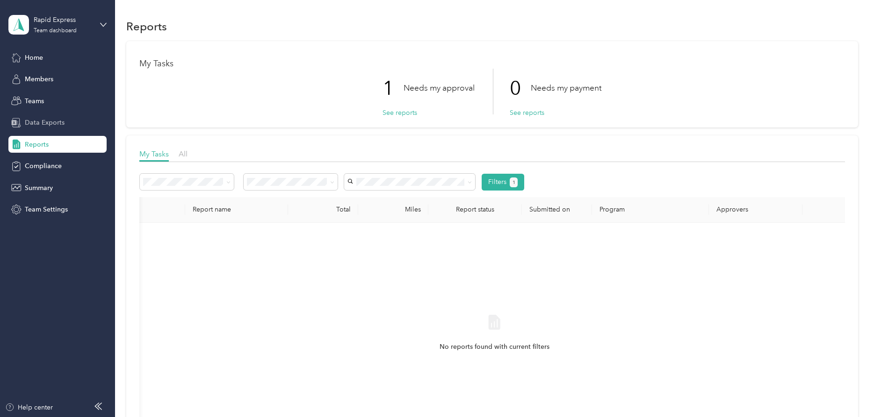
click at [36, 120] on span "Data Exports" at bounding box center [45, 123] width 40 height 10
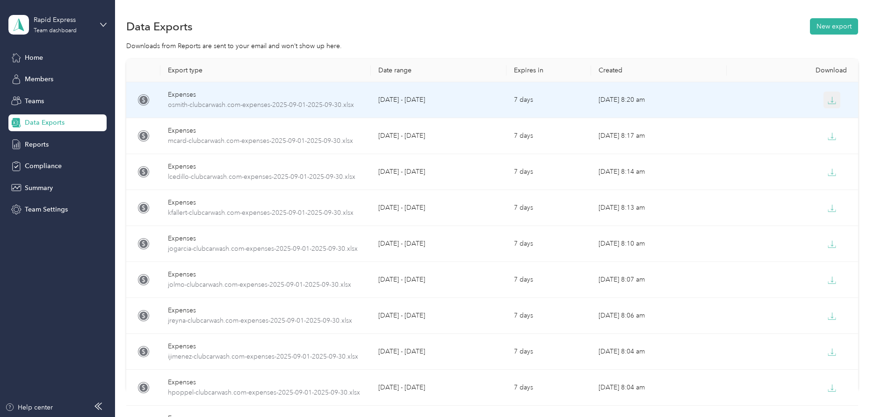
click at [830, 101] on icon "button" at bounding box center [831, 100] width 8 height 8
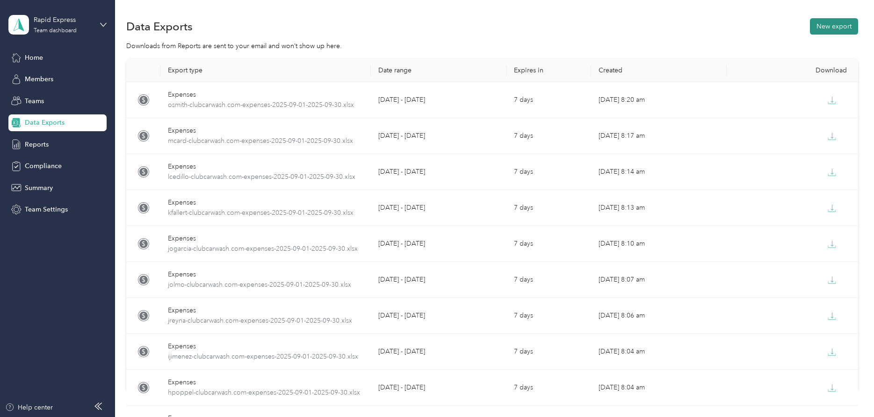
click at [834, 24] on button "New export" at bounding box center [833, 26] width 48 height 16
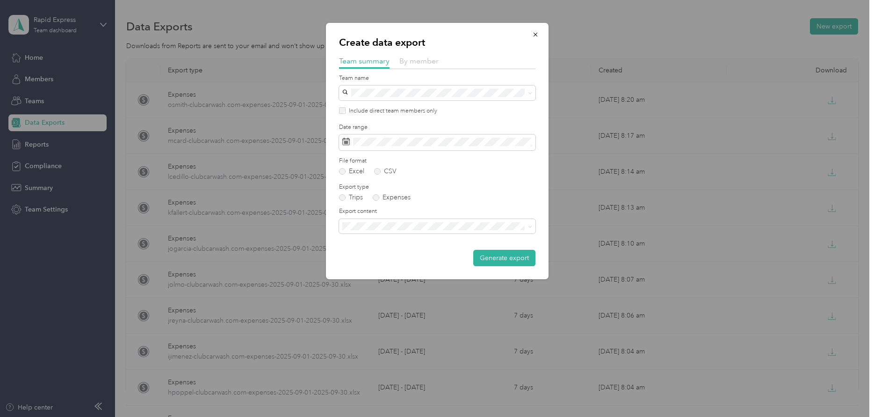
click at [416, 61] on span "By member" at bounding box center [418, 61] width 39 height 9
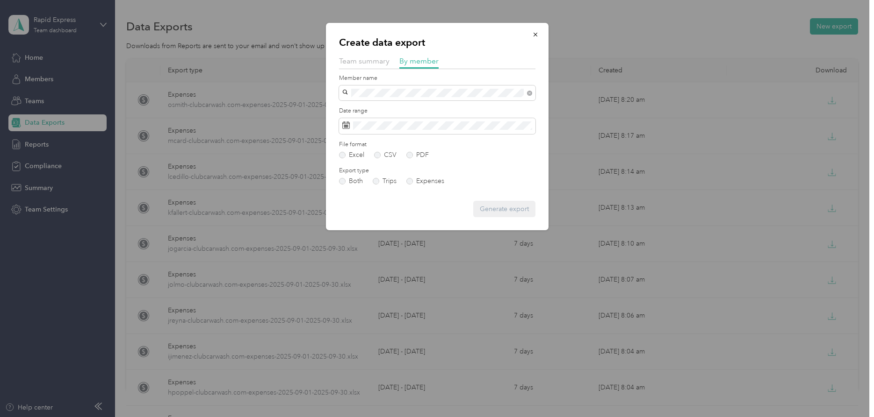
click at [374, 109] on span "[EMAIL_ADDRESS][DOMAIN_NAME]" at bounding box center [400, 110] width 110 height 8
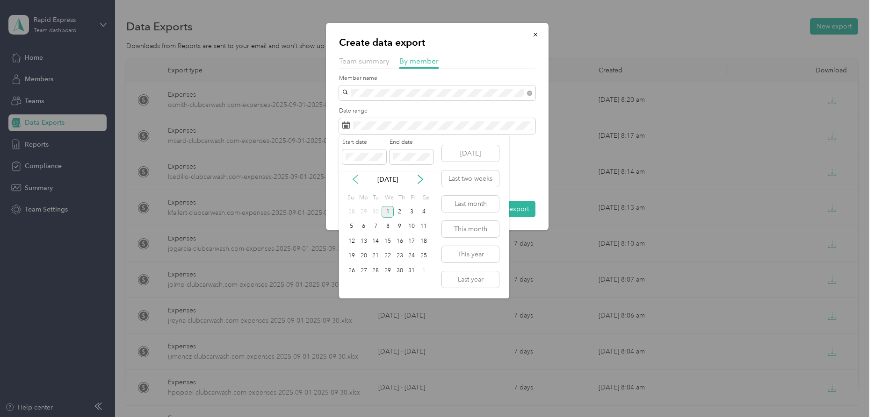
click at [357, 179] on icon at bounding box center [355, 179] width 9 height 9
click at [363, 211] on div "1" at bounding box center [364, 212] width 12 height 12
click at [374, 269] on div "30" at bounding box center [375, 271] width 12 height 12
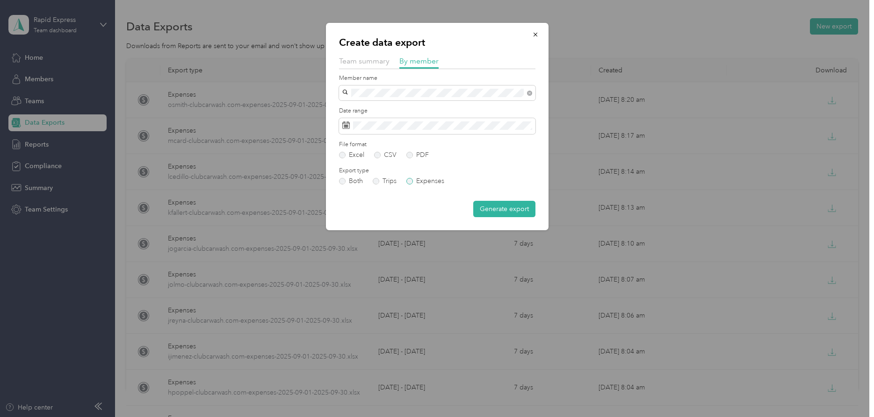
click at [410, 181] on label "Expenses" at bounding box center [425, 181] width 38 height 7
click at [497, 209] on button "Generate export" at bounding box center [504, 209] width 62 height 16
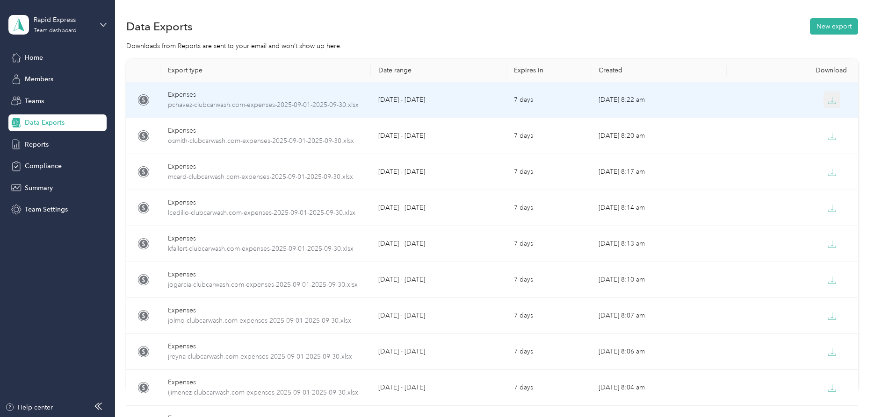
click at [829, 96] on button "button" at bounding box center [831, 100] width 17 height 17
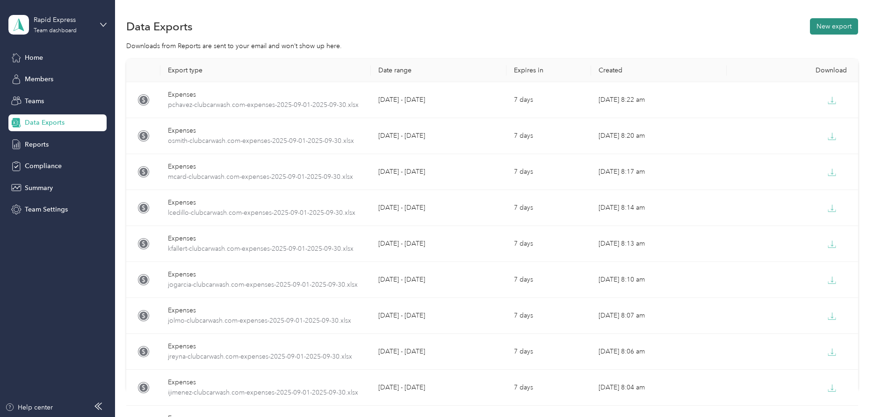
click at [840, 23] on button "New export" at bounding box center [833, 26] width 48 height 16
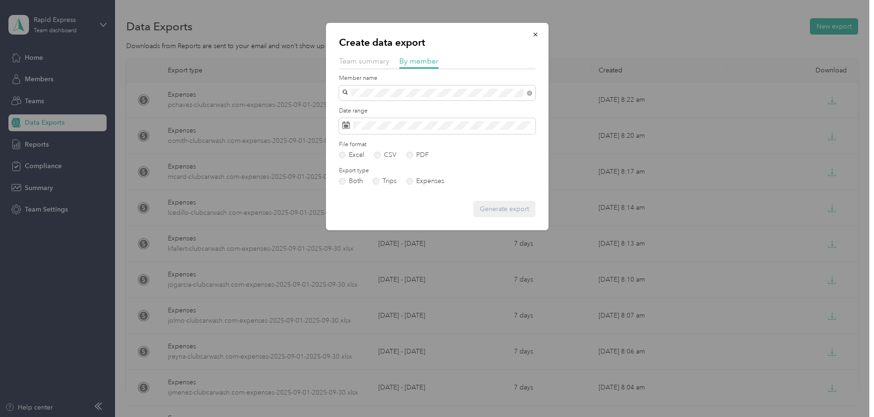
click at [369, 106] on span "[EMAIL_ADDRESS][DOMAIN_NAME]" at bounding box center [400, 108] width 110 height 8
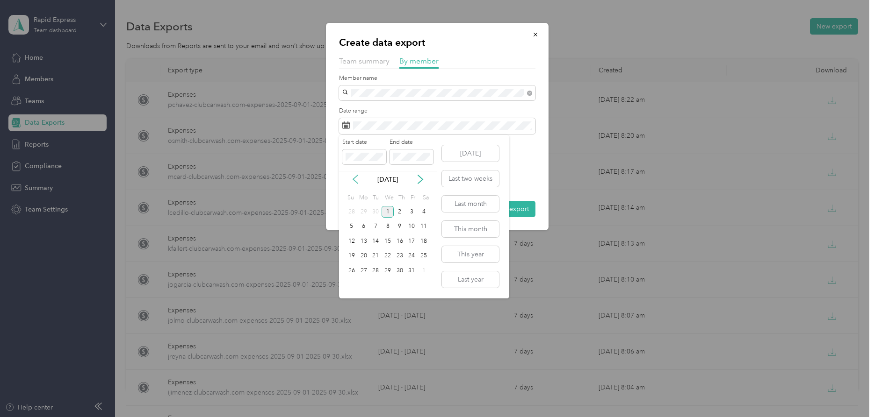
click at [356, 182] on icon at bounding box center [355, 180] width 5 height 8
click at [364, 214] on div "1" at bounding box center [364, 212] width 12 height 12
click at [373, 271] on div "30" at bounding box center [375, 271] width 12 height 12
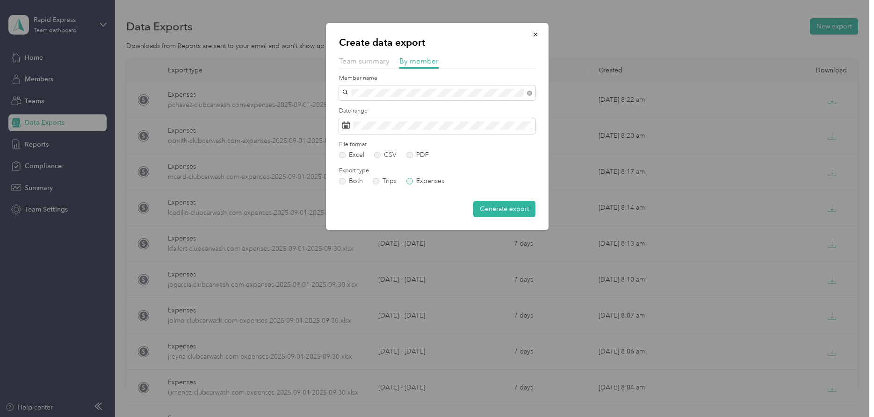
click at [413, 182] on label "Expenses" at bounding box center [425, 181] width 38 height 7
click at [496, 208] on button "Generate export" at bounding box center [504, 209] width 62 height 16
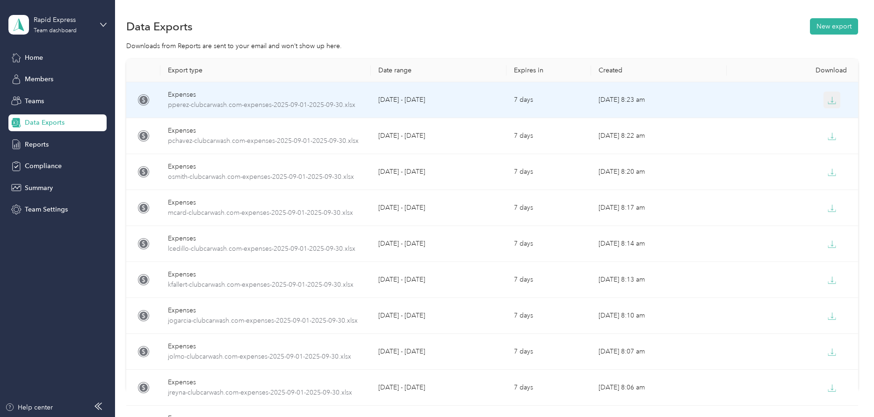
click at [833, 101] on icon "button" at bounding box center [831, 100] width 8 height 8
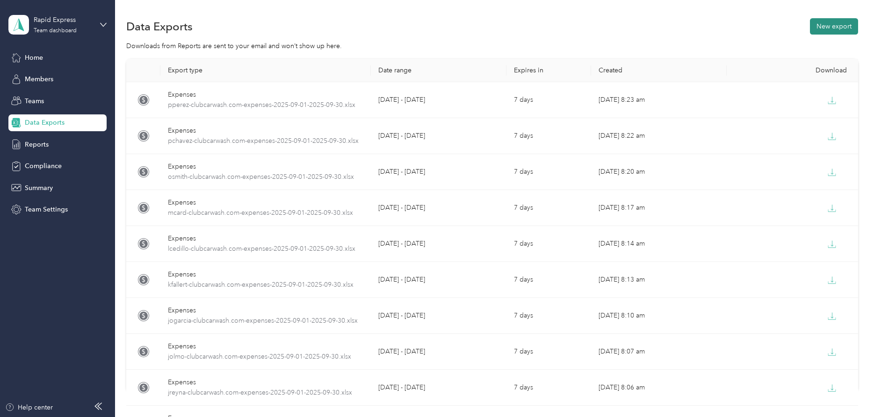
click at [839, 26] on button "New export" at bounding box center [833, 26] width 48 height 16
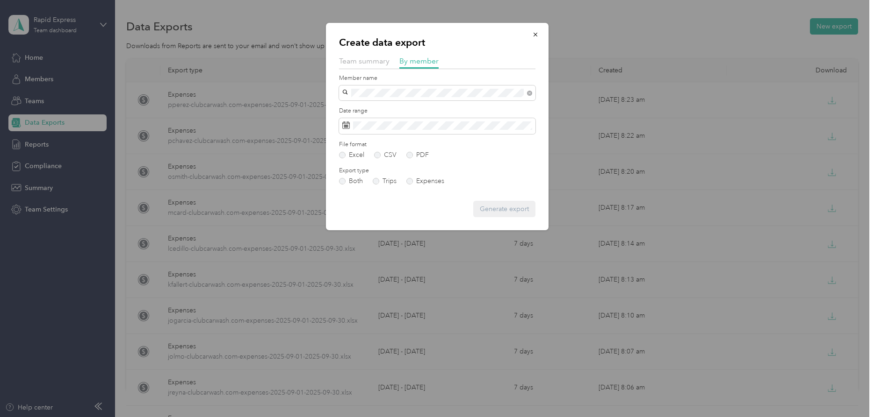
click at [393, 107] on span "[PERSON_NAME]" at bounding box center [371, 110] width 52 height 8
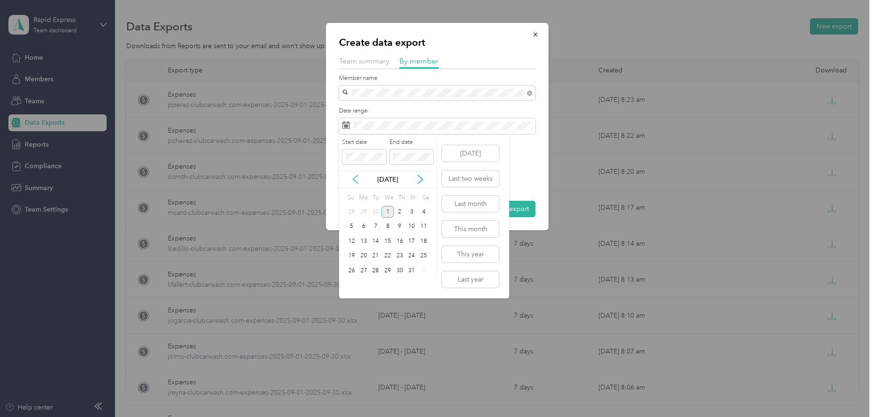
click at [354, 179] on icon at bounding box center [355, 180] width 5 height 8
click at [364, 213] on div "1" at bounding box center [364, 212] width 12 height 12
click at [376, 272] on div "30" at bounding box center [375, 271] width 12 height 12
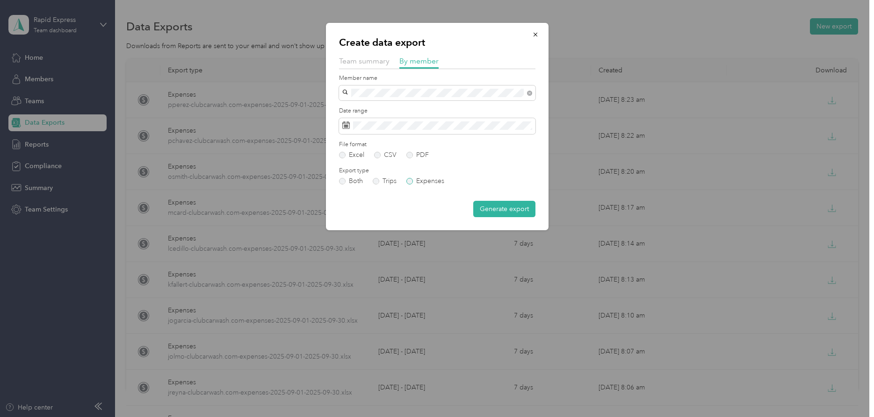
click at [425, 181] on label "Expenses" at bounding box center [425, 181] width 38 height 7
click at [508, 211] on button "Generate export" at bounding box center [504, 209] width 62 height 16
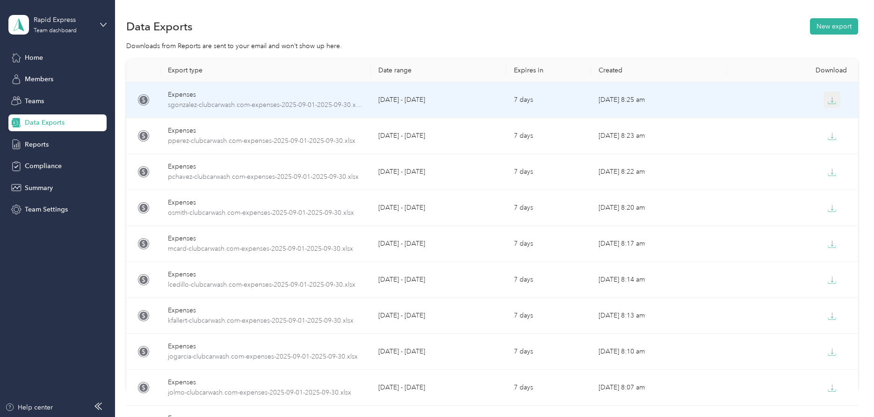
click at [835, 99] on icon "button" at bounding box center [831, 100] width 8 height 8
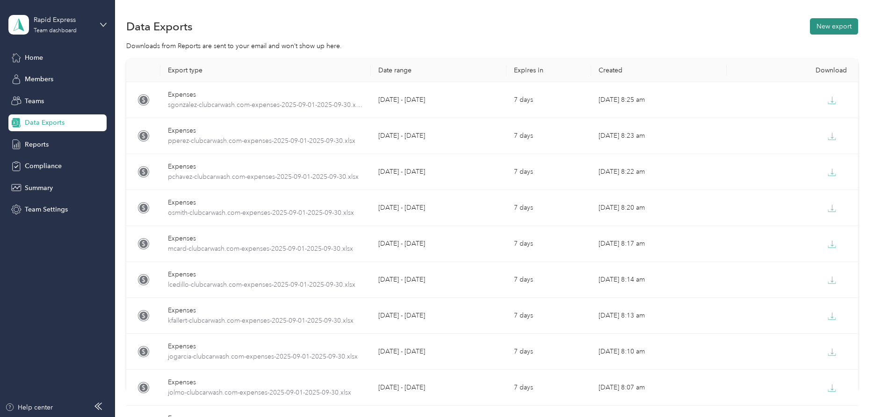
click at [829, 26] on button "New export" at bounding box center [833, 26] width 48 height 16
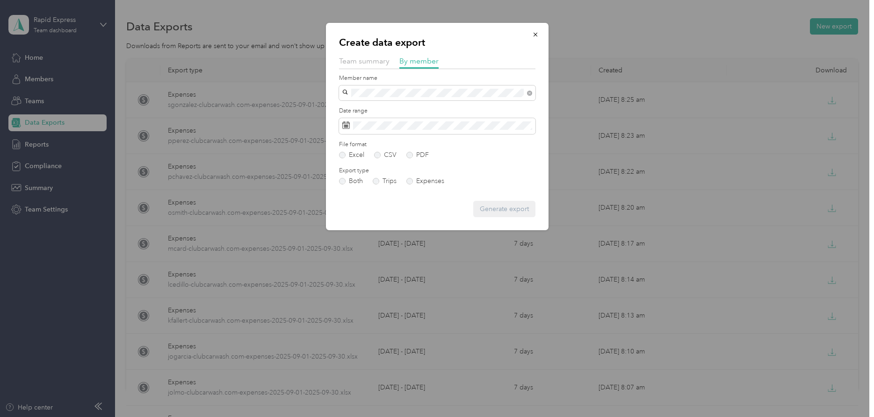
click at [359, 108] on span "[PERSON_NAME]" at bounding box center [371, 110] width 52 height 8
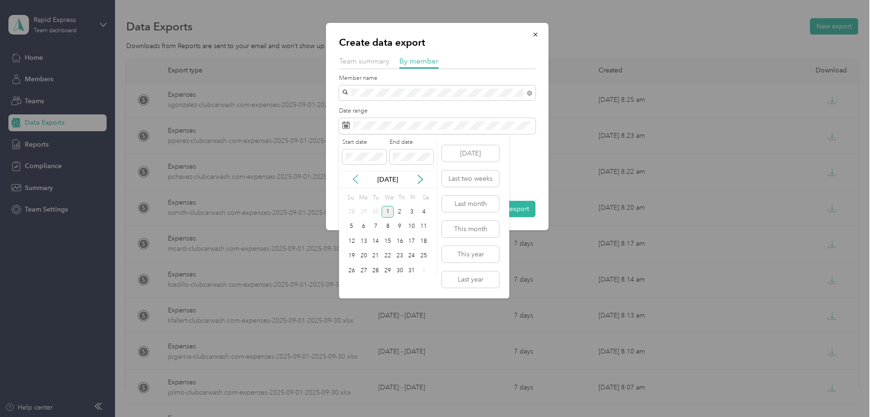
click at [354, 180] on icon at bounding box center [355, 179] width 9 height 9
click at [365, 209] on div "1" at bounding box center [364, 212] width 12 height 12
click at [373, 270] on div "30" at bounding box center [375, 271] width 12 height 12
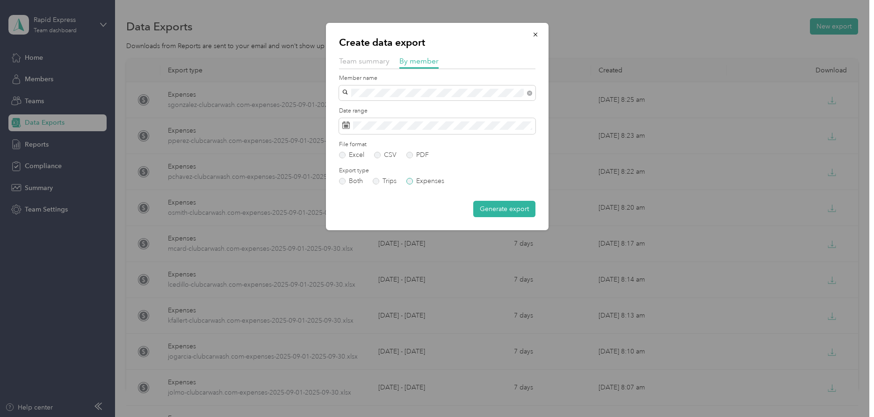
click at [425, 182] on label "Expenses" at bounding box center [425, 181] width 38 height 7
click at [492, 211] on button "Generate export" at bounding box center [504, 209] width 62 height 16
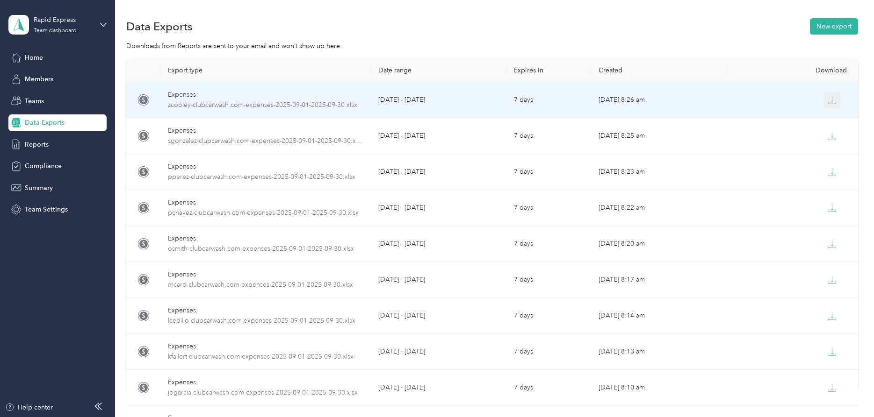
click at [830, 102] on icon "button" at bounding box center [831, 100] width 8 height 8
